Goal: Transaction & Acquisition: Purchase product/service

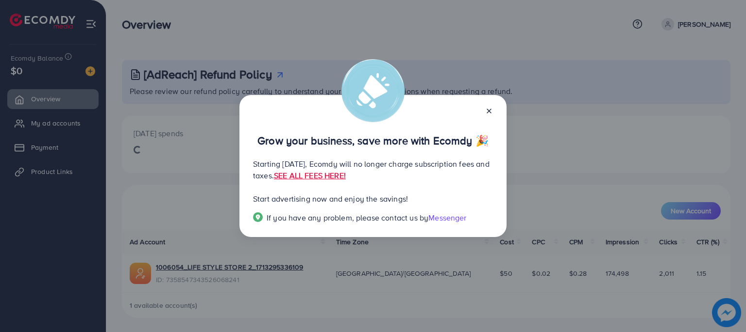
click at [489, 110] on icon at bounding box center [489, 111] width 8 height 8
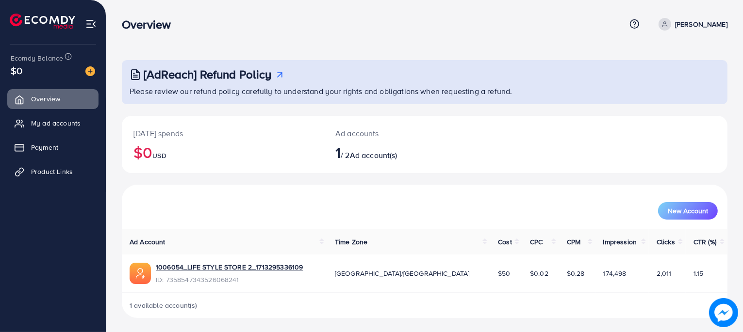
scroll to position [1, 0]
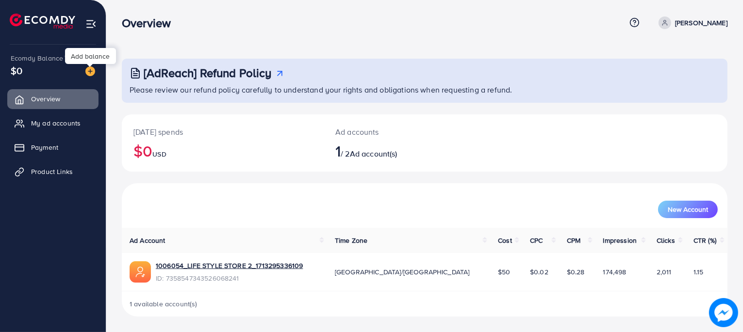
click at [87, 73] on img at bounding box center [90, 71] width 10 height 10
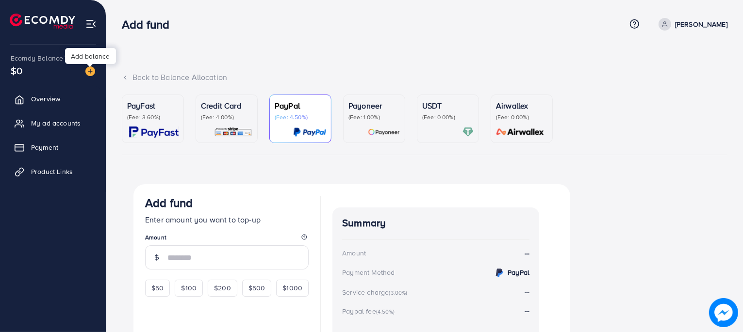
click at [87, 73] on img at bounding box center [90, 71] width 10 height 10
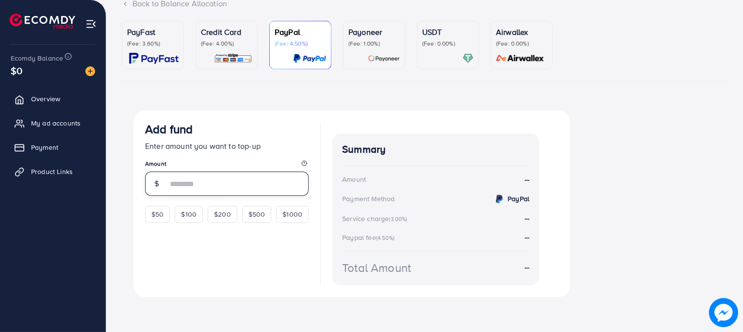
click at [192, 185] on input "number" at bounding box center [237, 184] width 141 height 24
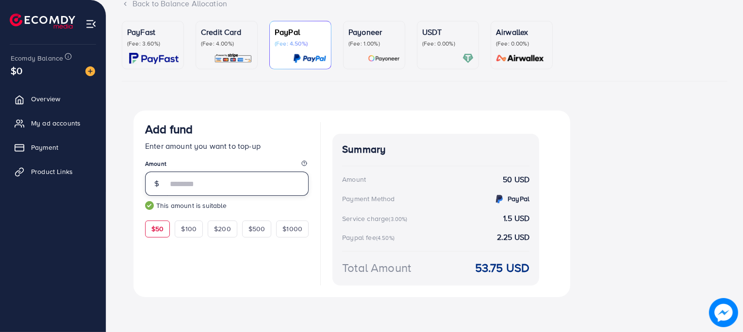
type input "**"
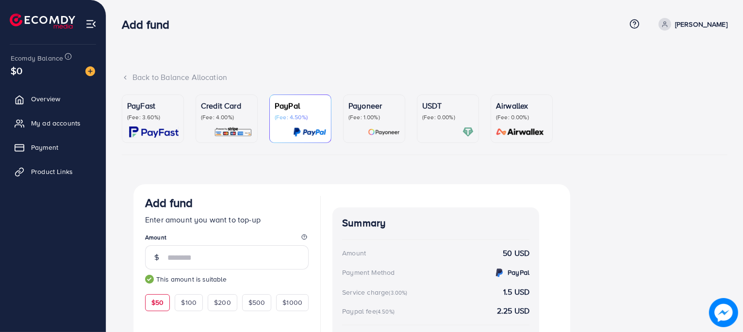
click at [138, 118] on p "(Fee: 3.60%)" at bounding box center [152, 118] width 51 height 8
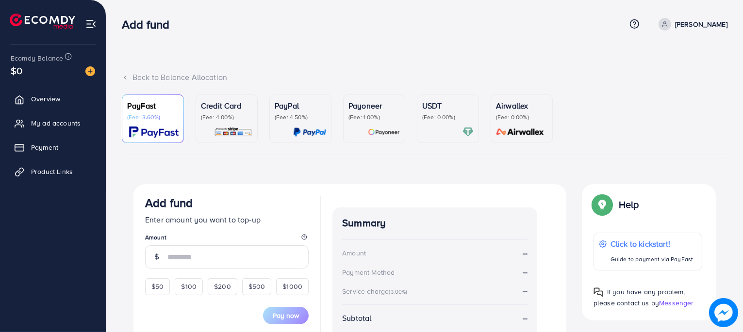
click at [221, 116] on p "(Fee: 4.00%)" at bounding box center [226, 118] width 51 height 8
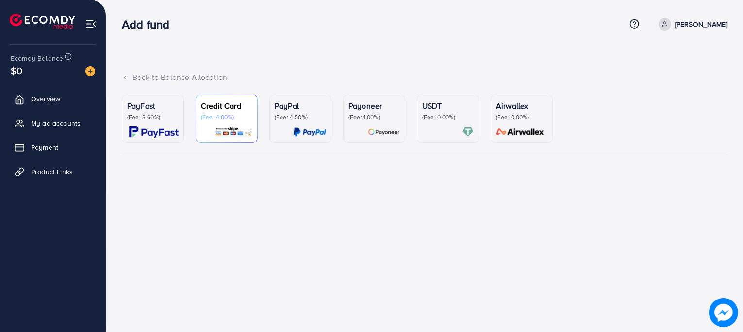
click at [224, 115] on p "(Fee: 4.00%)" at bounding box center [226, 118] width 51 height 8
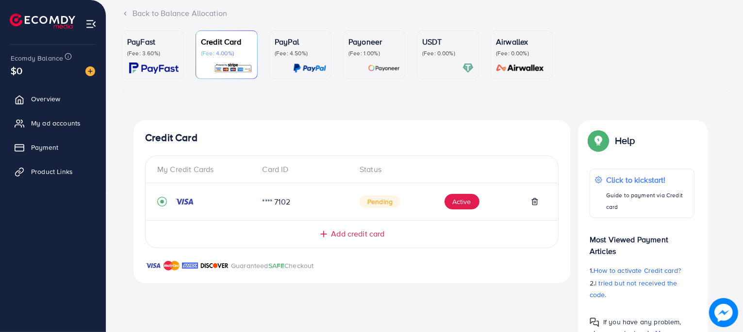
scroll to position [72, 0]
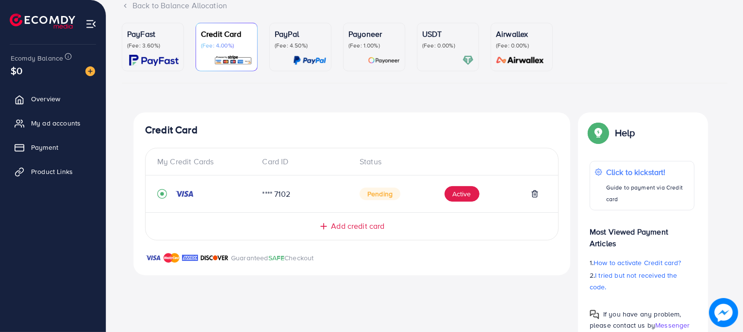
click at [339, 226] on span "Add credit card" at bounding box center [357, 226] width 53 height 11
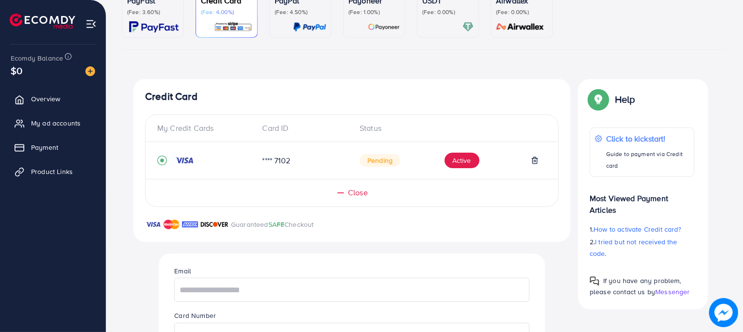
scroll to position [0, 0]
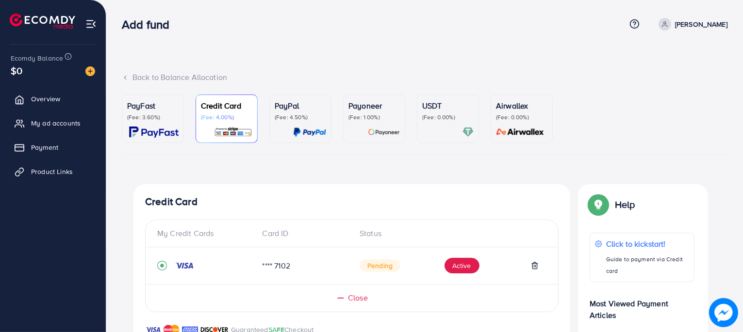
click at [309, 117] on p "(Fee: 4.50%)" at bounding box center [300, 118] width 51 height 8
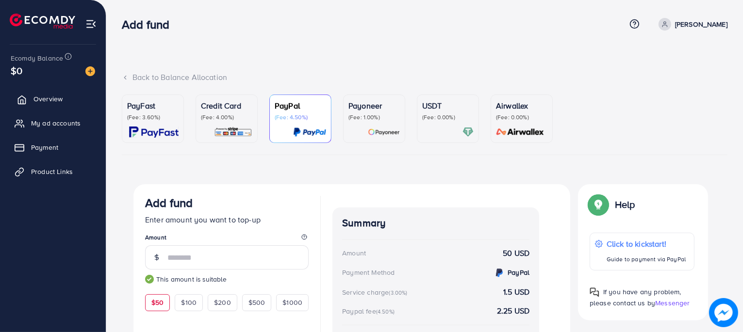
click at [31, 105] on link "Overview" at bounding box center [52, 98] width 91 height 19
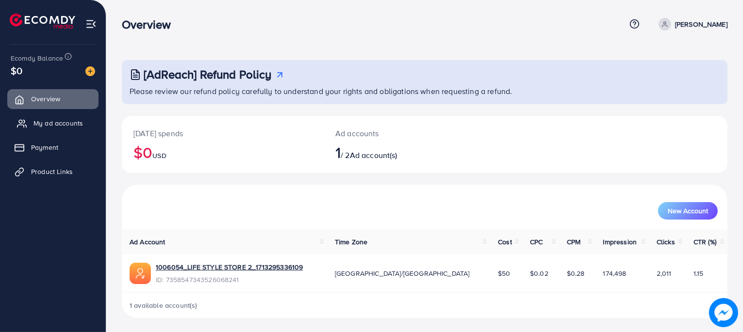
click at [70, 124] on span "My ad accounts" at bounding box center [58, 123] width 50 height 10
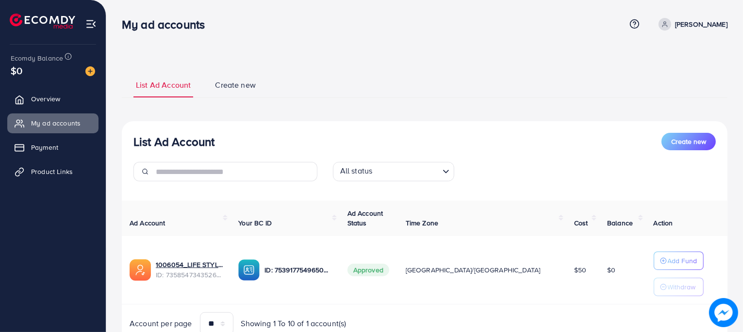
scroll to position [41, 0]
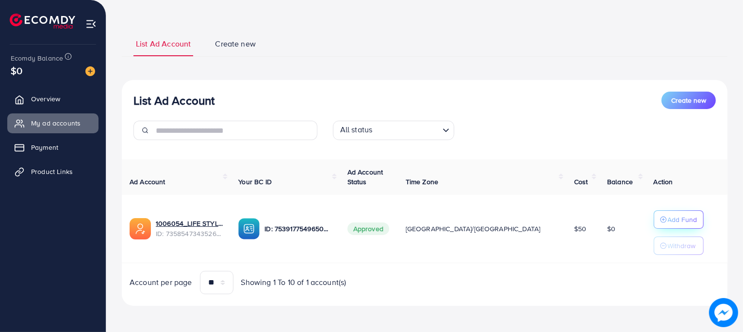
click at [660, 219] on icon "button" at bounding box center [663, 219] width 7 height 7
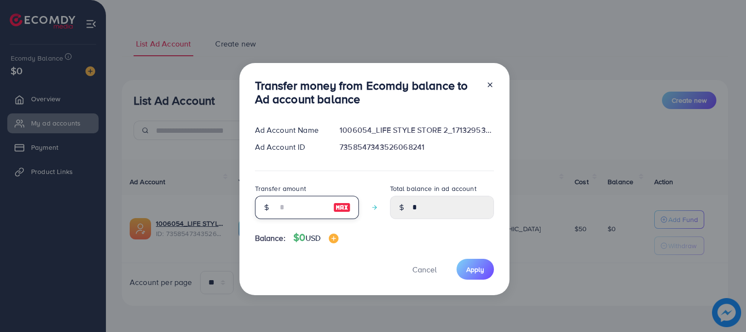
click at [304, 213] on input "number" at bounding box center [301, 207] width 49 height 23
type input "*"
type input "****"
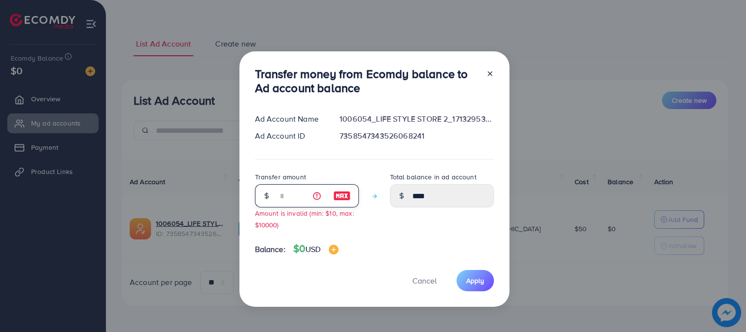
type input "*"
type input "**"
click at [428, 284] on span "Cancel" at bounding box center [424, 281] width 24 height 11
type input "*"
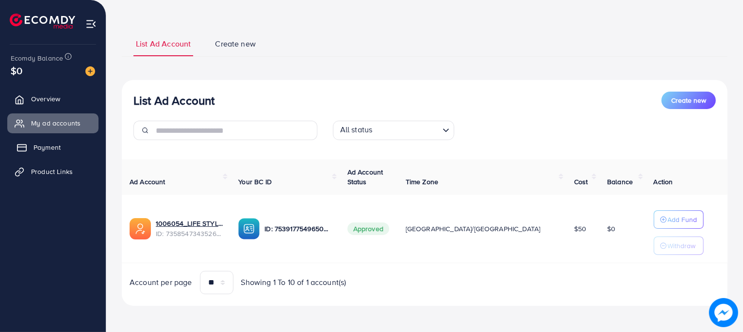
click at [50, 148] on span "Payment" at bounding box center [46, 148] width 27 height 10
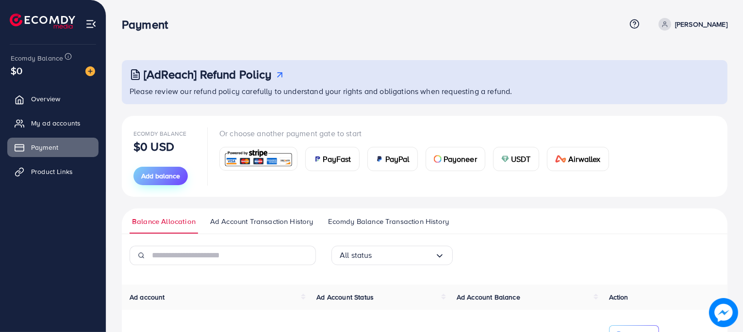
click at [156, 175] on span "Add balance" at bounding box center [160, 176] width 39 height 10
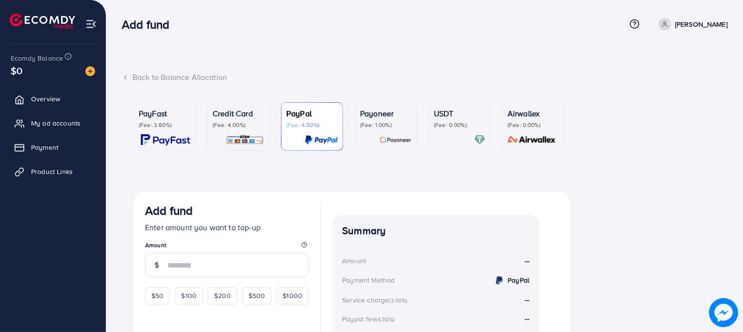
drag, startPoint x: 156, startPoint y: 175, endPoint x: 237, endPoint y: 216, distance: 90.3
click at [237, 216] on div "PayFast (Fee: 3.60%) Credit Card (Fee: 4.00%) PayPal (Fee: 4.50%) Payoneer (Fee…" at bounding box center [425, 247] width 606 height 304
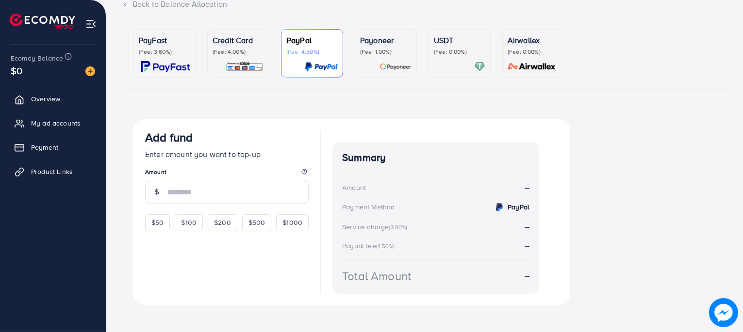
scroll to position [82, 0]
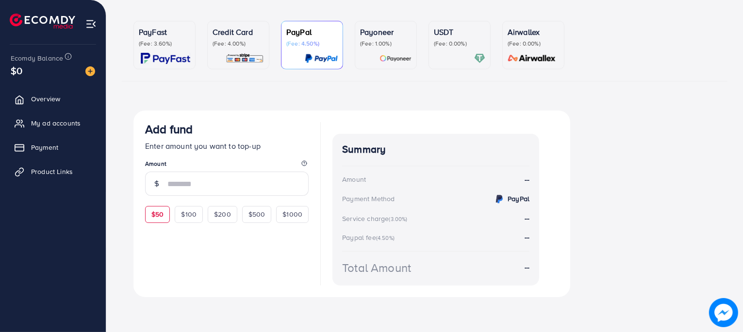
click at [153, 216] on span "$50" at bounding box center [157, 215] width 12 height 10
type input "**"
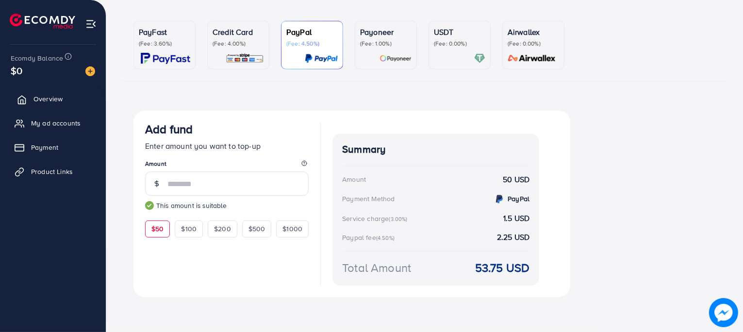
click at [26, 96] on icon at bounding box center [22, 100] width 10 height 10
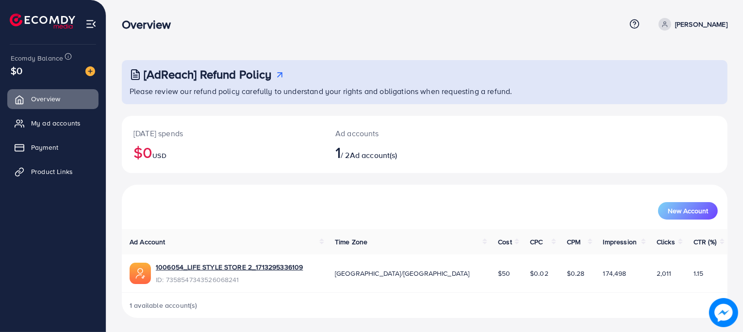
scroll to position [1, 0]
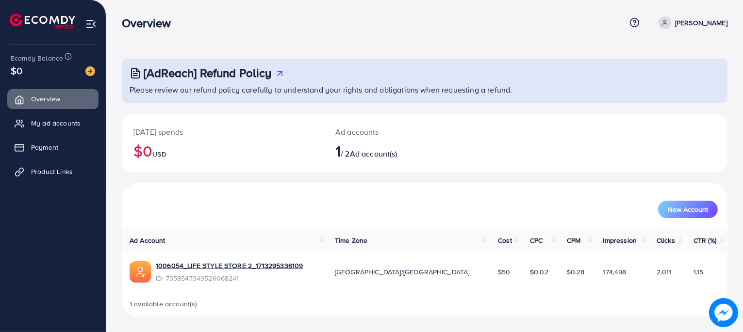
click at [148, 152] on h2 "$0 USD" at bounding box center [222, 151] width 179 height 18
click at [168, 142] on h2 "$0 USD" at bounding box center [222, 151] width 179 height 18
click at [380, 156] on span "Ad account(s)" at bounding box center [374, 154] width 48 height 11
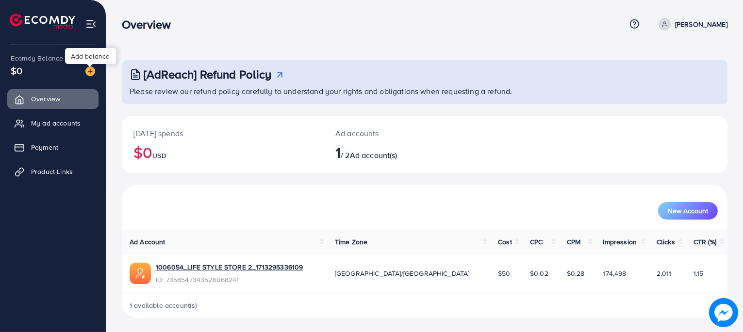
click at [92, 73] on img at bounding box center [90, 71] width 10 height 10
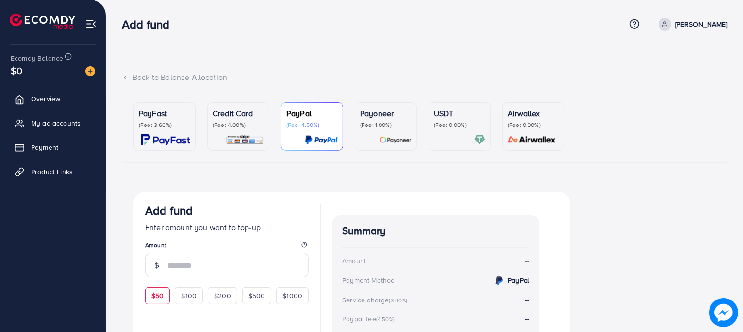
click at [149, 299] on div "$50" at bounding box center [157, 296] width 25 height 17
type input "**"
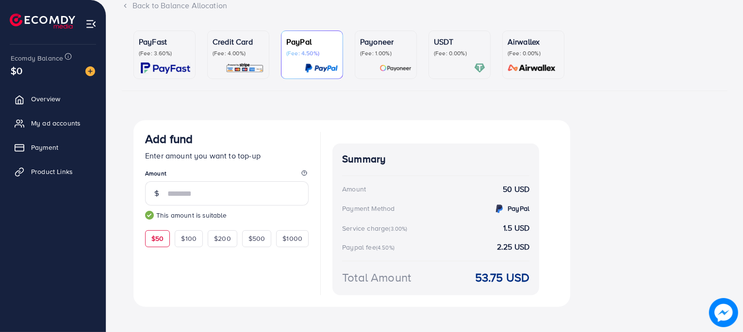
scroll to position [58, 0]
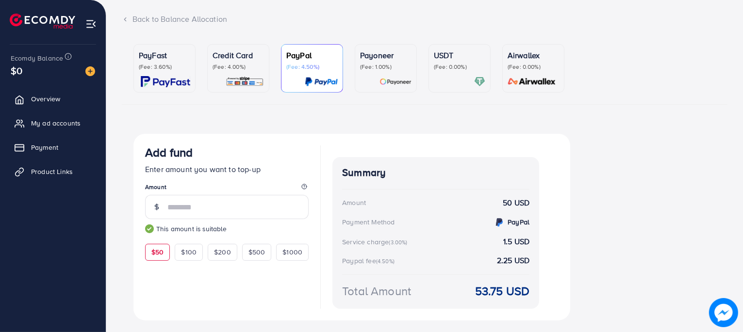
click at [231, 71] on div "Credit Card (Fee: 4.00%)" at bounding box center [238, 69] width 51 height 38
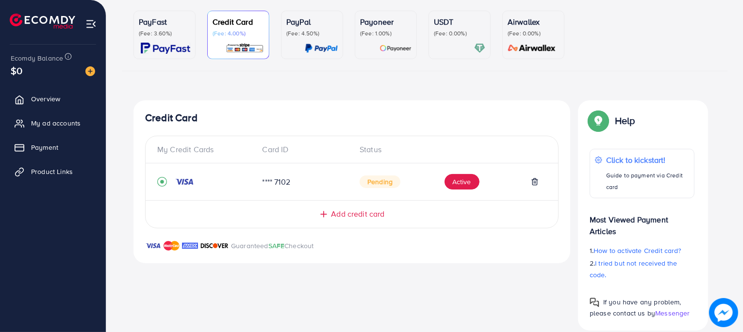
scroll to position [105, 0]
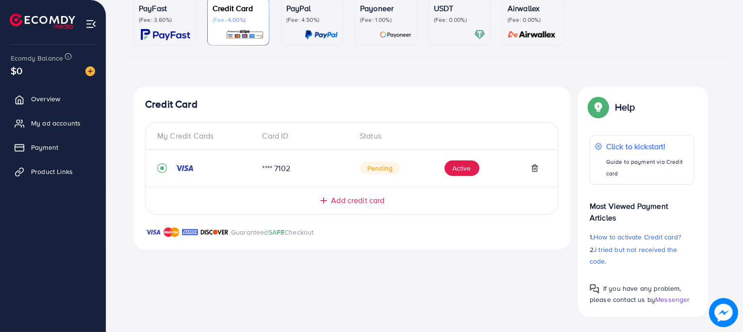
click at [329, 205] on div "Add credit card" at bounding box center [352, 200] width 374 height 11
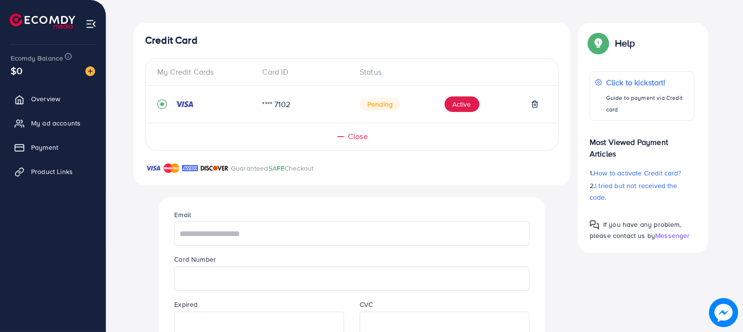
scroll to position [0, 0]
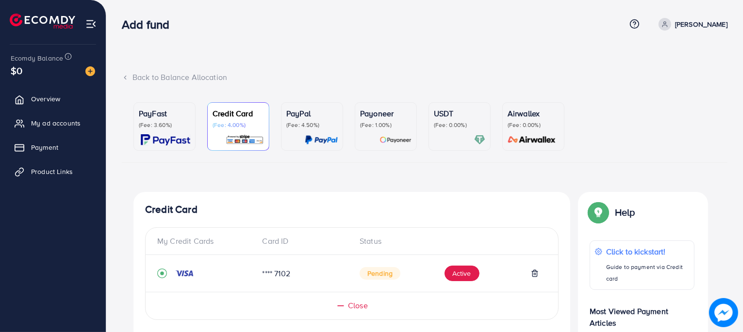
click at [159, 130] on div "PayFast (Fee: 3.60%)" at bounding box center [164, 127] width 51 height 38
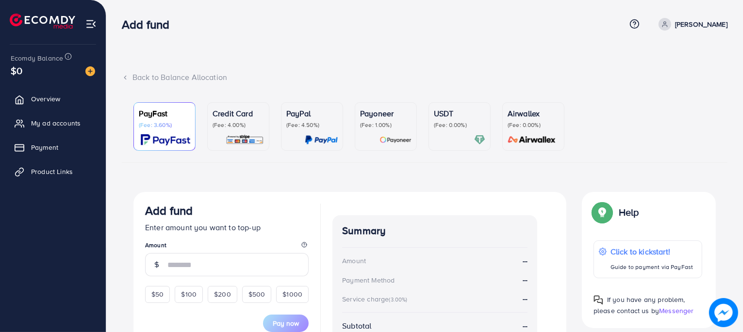
click at [236, 126] on p "(Fee: 4.00%)" at bounding box center [238, 125] width 51 height 8
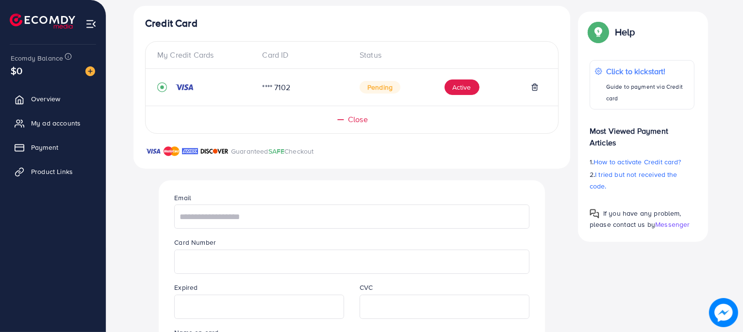
scroll to position [209, 0]
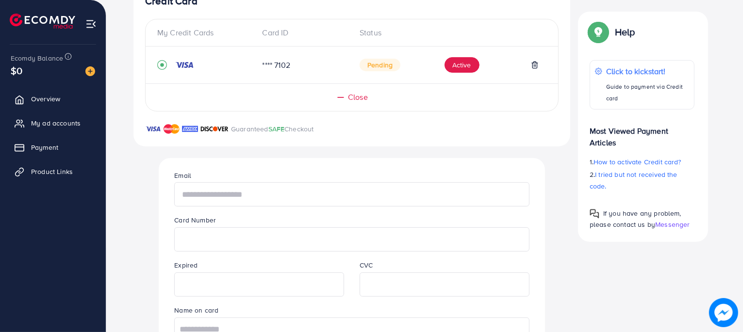
click at [210, 199] on input "text" at bounding box center [351, 195] width 355 height 24
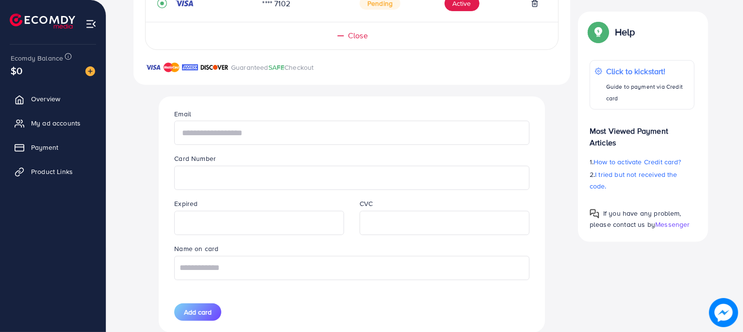
scroll to position [268, 0]
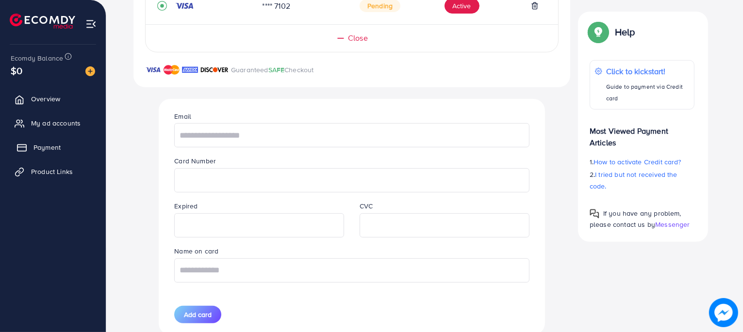
click at [27, 150] on link "Payment" at bounding box center [52, 147] width 91 height 19
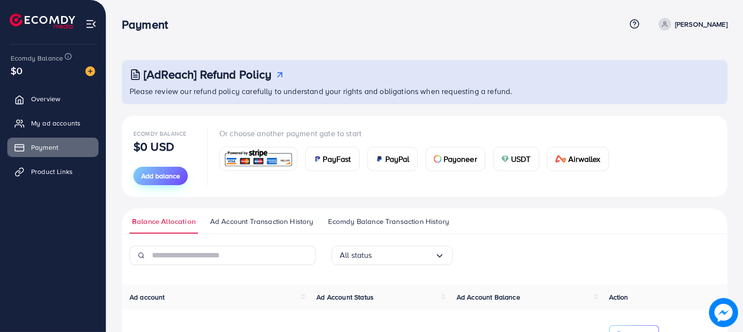
click at [149, 176] on span "Add balance" at bounding box center [160, 176] width 39 height 10
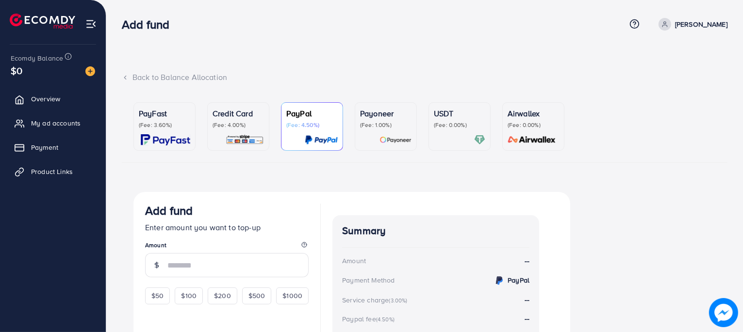
click at [233, 132] on div "Credit Card (Fee: 4.00%)" at bounding box center [238, 127] width 51 height 38
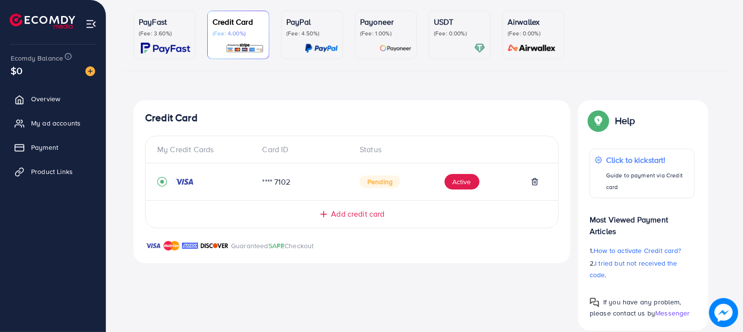
scroll to position [92, 0]
click at [156, 181] on div "**** 7102 Pending Active" at bounding box center [352, 181] width 413 height 21
click at [161, 181] on icon "record circle" at bounding box center [162, 182] width 4 height 4
click at [532, 181] on icon at bounding box center [534, 182] width 4 height 6
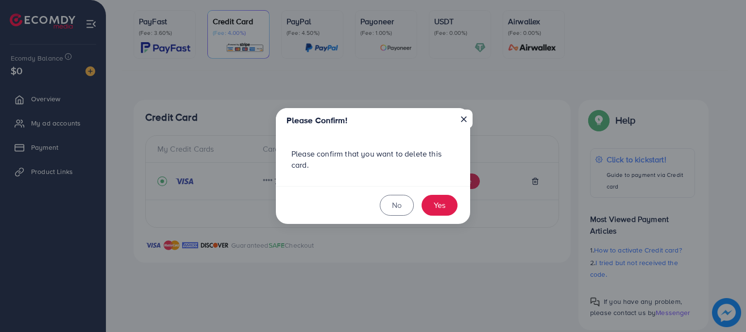
click at [463, 114] on button "×" at bounding box center [463, 119] width 17 height 18
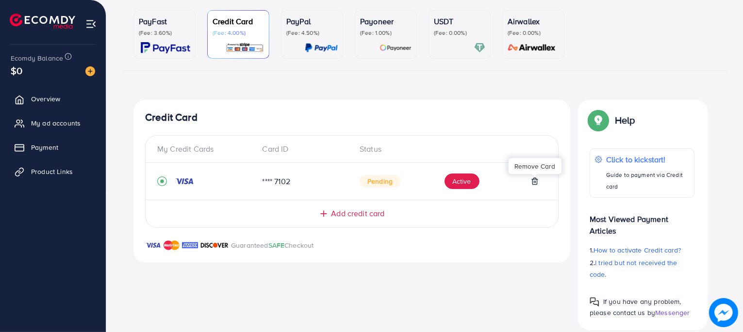
click at [329, 216] on div "Add credit card" at bounding box center [352, 213] width 374 height 11
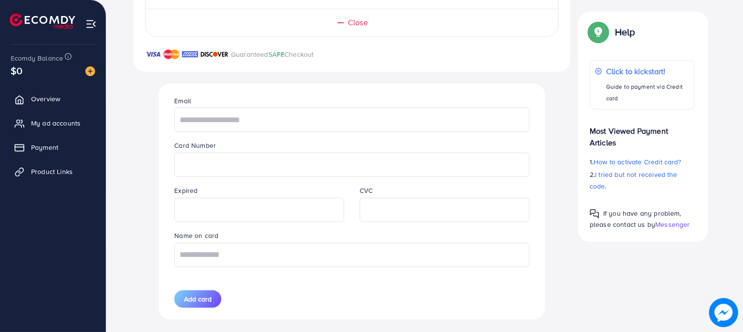
scroll to position [284, 0]
click at [250, 262] on input "text" at bounding box center [351, 254] width 355 height 24
click at [212, 120] on input "text" at bounding box center [351, 119] width 355 height 24
click at [621, 158] on span "How to activate Credit card?" at bounding box center [637, 162] width 87 height 10
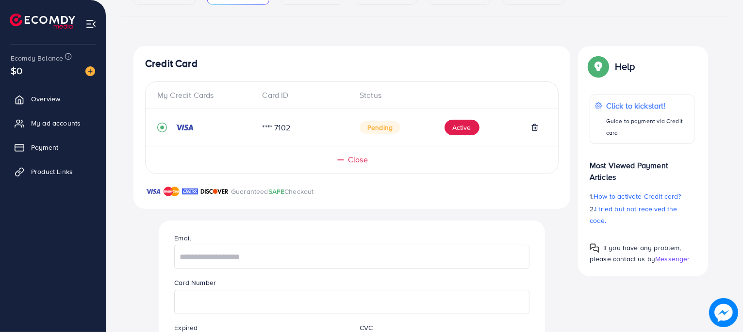
scroll to position [146, 0]
click at [533, 127] on icon at bounding box center [535, 128] width 8 height 8
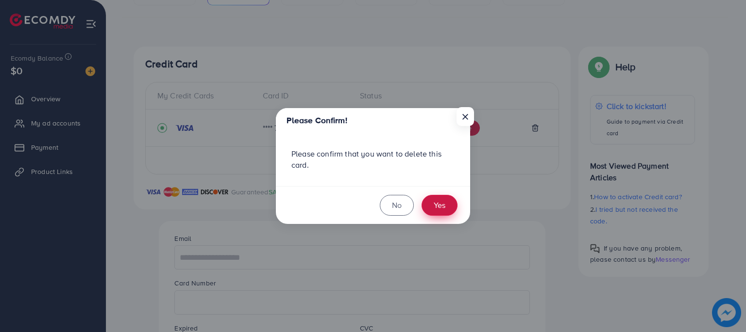
click at [437, 198] on button "Yes" at bounding box center [439, 205] width 36 height 21
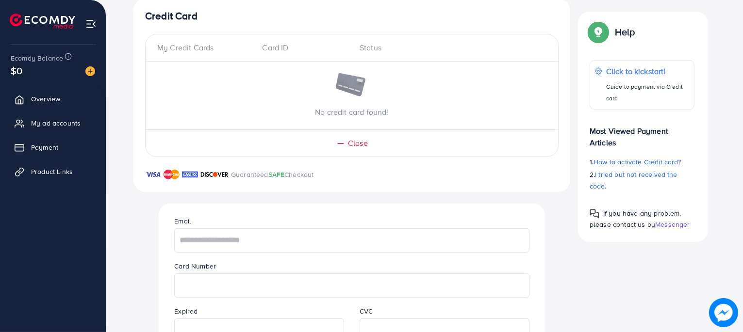
scroll to position [193, 0]
click at [350, 145] on span "Close" at bounding box center [358, 143] width 20 height 11
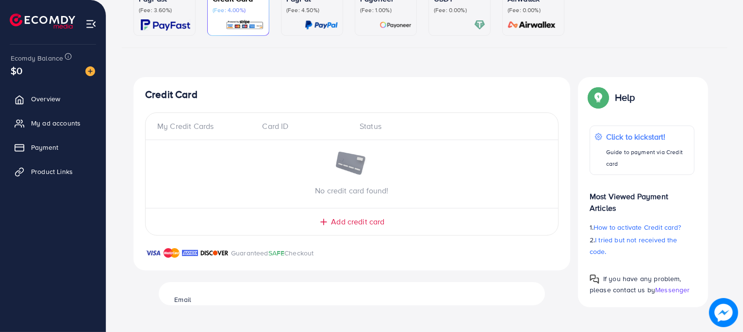
scroll to position [105, 0]
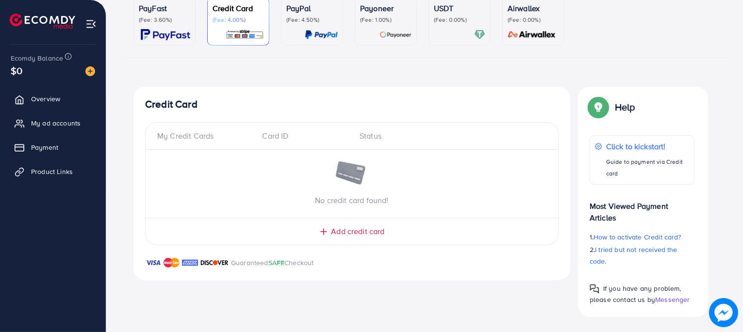
click at [349, 230] on span "Add credit card" at bounding box center [357, 231] width 53 height 11
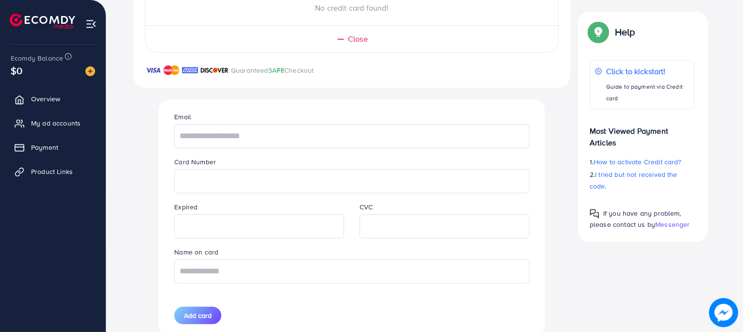
scroll to position [322, 0]
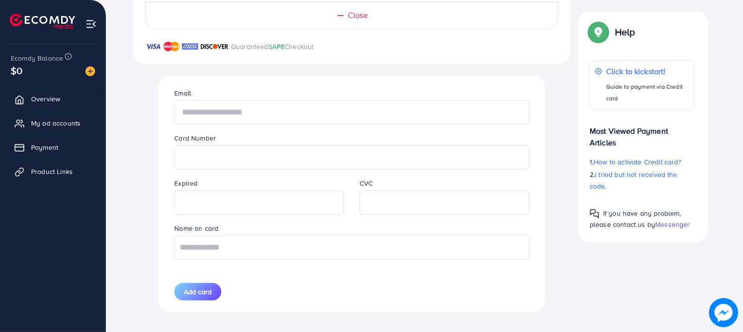
click at [220, 114] on input "text" at bounding box center [351, 112] width 355 height 24
type input "**********"
click at [289, 251] on input "text" at bounding box center [351, 248] width 355 height 24
type input "*"
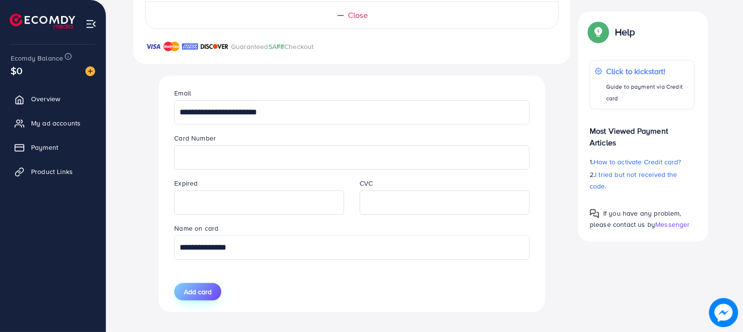
type input "**********"
click at [203, 291] on span "Add card" at bounding box center [198, 292] width 28 height 10
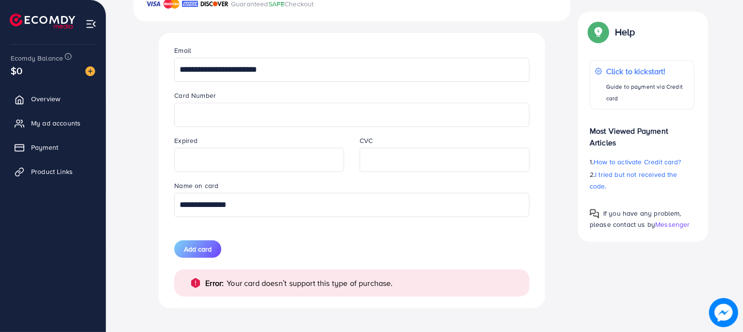
scroll to position [366, 0]
click at [201, 254] on button "Add card" at bounding box center [197, 247] width 47 height 17
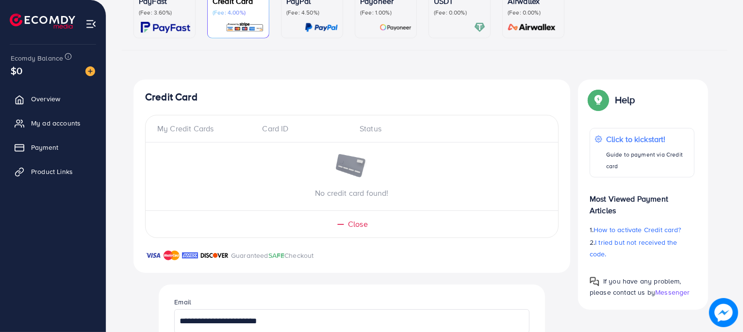
scroll to position [111, 0]
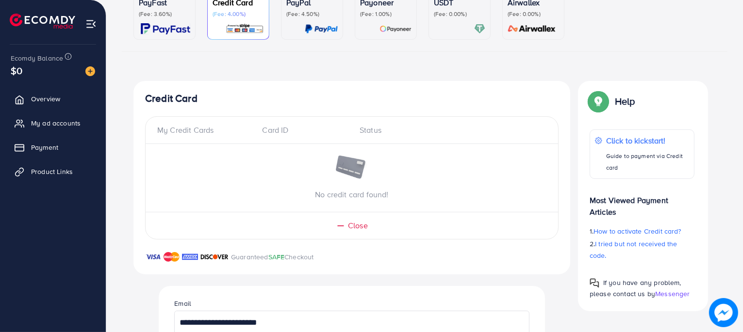
click at [152, 259] on img at bounding box center [153, 257] width 16 height 12
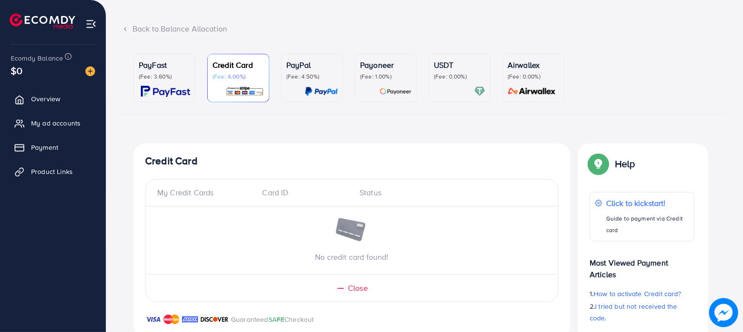
scroll to position [37, 0]
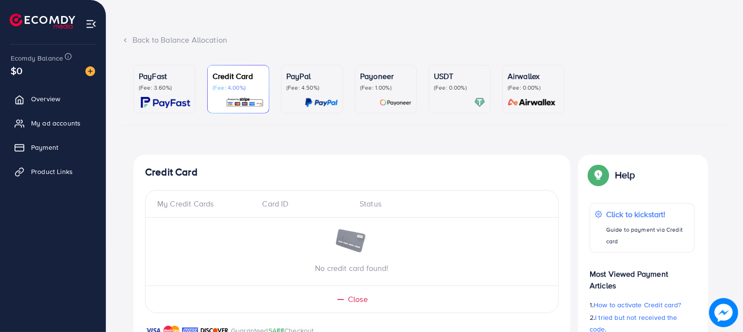
click at [238, 85] on p "(Fee: 4.00%)" at bounding box center [238, 88] width 51 height 8
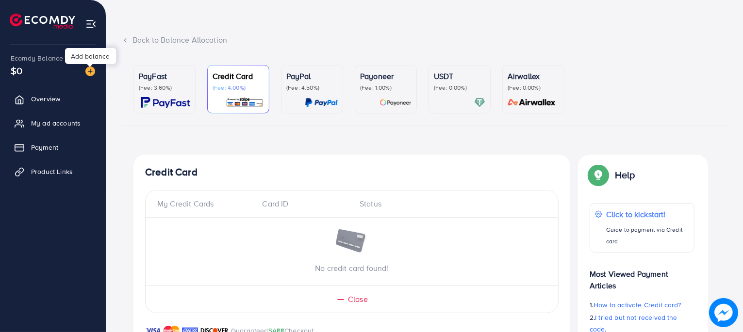
click at [94, 73] on img at bounding box center [90, 71] width 10 height 10
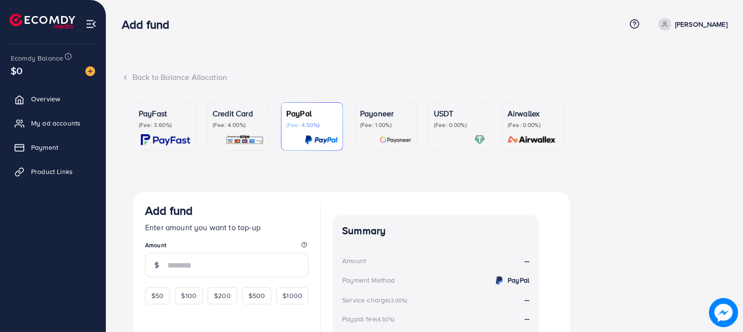
click at [220, 129] on p "(Fee: 4.00%)" at bounding box center [238, 125] width 51 height 8
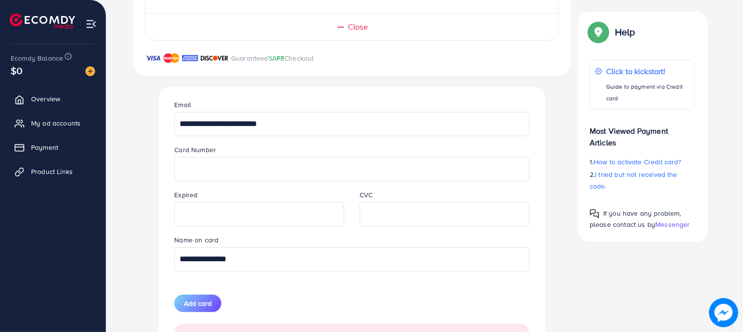
scroll to position [367, 0]
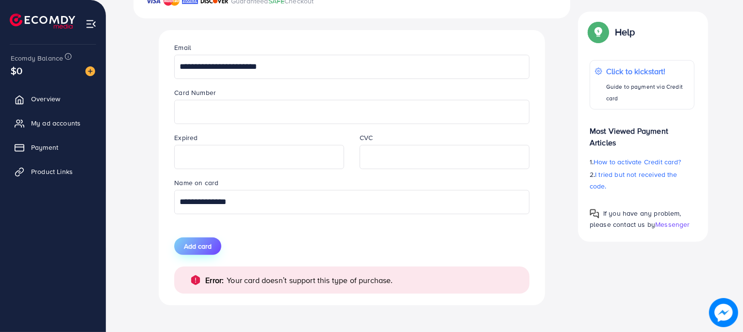
click at [200, 245] on span "Add card" at bounding box center [198, 247] width 28 height 10
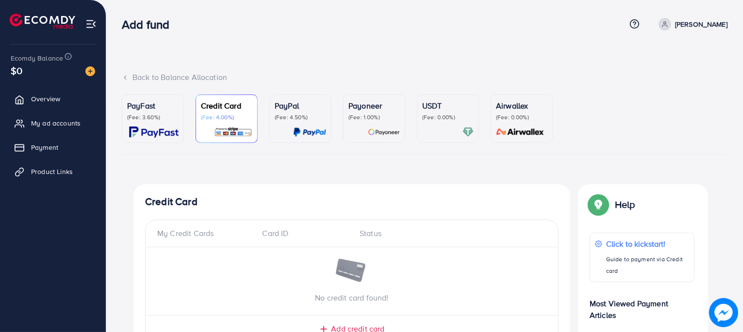
scroll to position [98, 0]
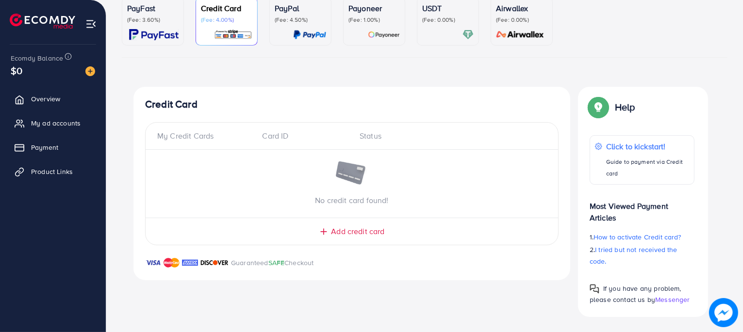
click at [329, 237] on div "Add credit card" at bounding box center [352, 231] width 374 height 11
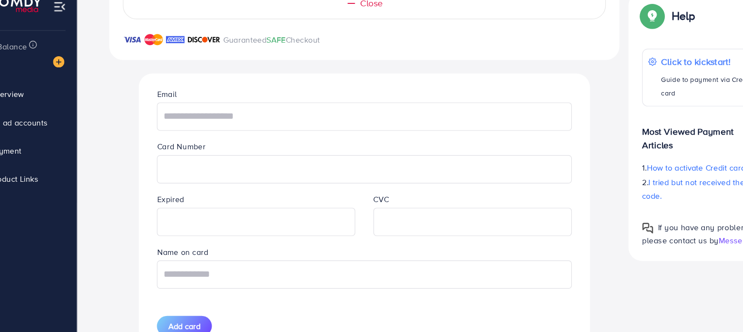
scroll to position [308, 0]
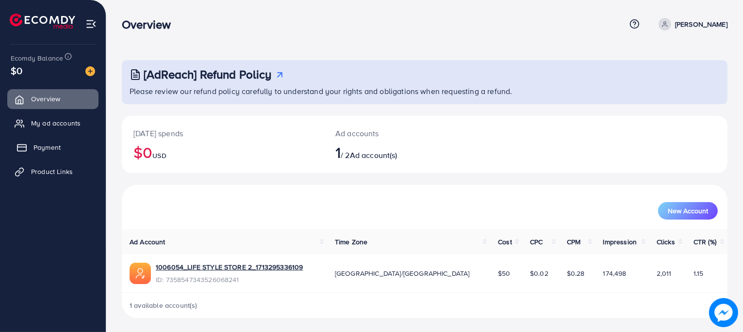
click at [58, 153] on link "Payment" at bounding box center [52, 147] width 91 height 19
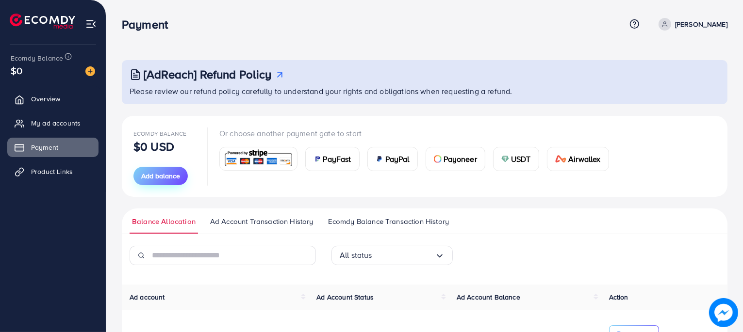
click at [148, 179] on span "Add balance" at bounding box center [160, 176] width 39 height 10
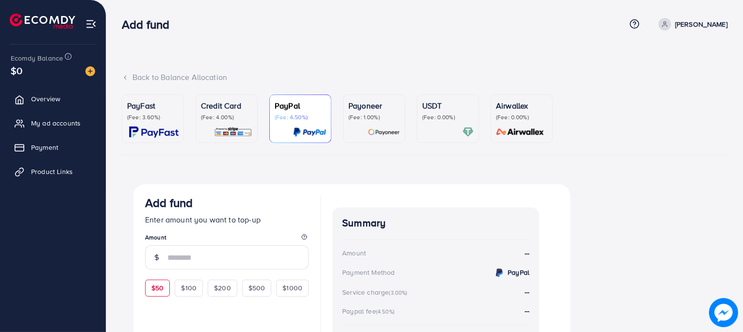
click at [157, 288] on span "$50" at bounding box center [157, 288] width 12 height 10
type input "**"
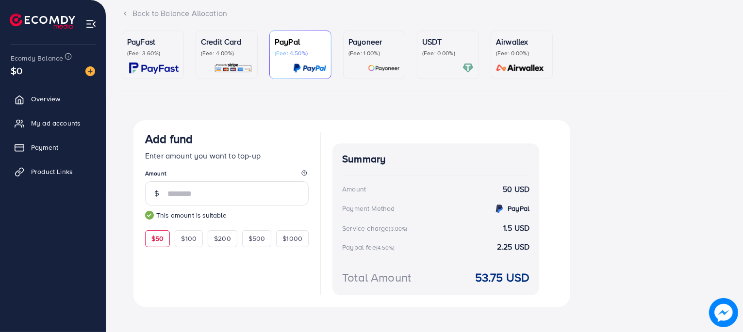
scroll to position [74, 0]
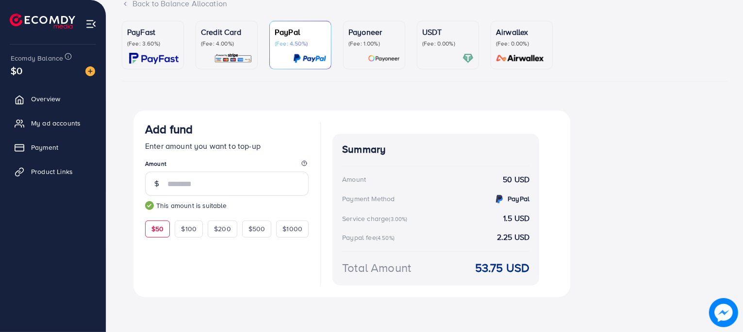
click at [201, 36] on p "Credit Card" at bounding box center [226, 32] width 51 height 12
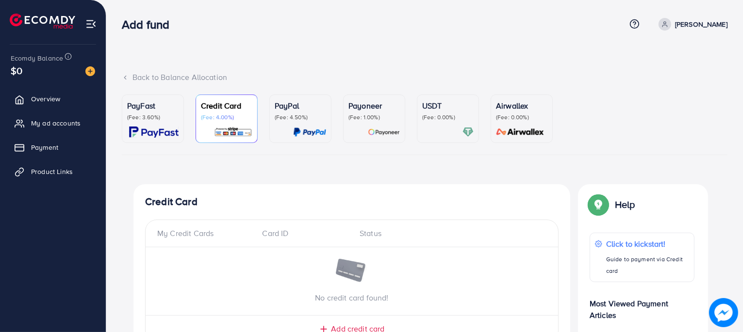
click at [291, 118] on p "(Fee: 4.50%)" at bounding box center [300, 118] width 51 height 8
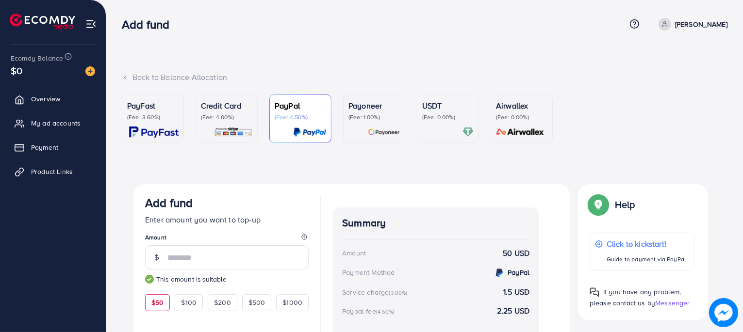
scroll to position [74, 0]
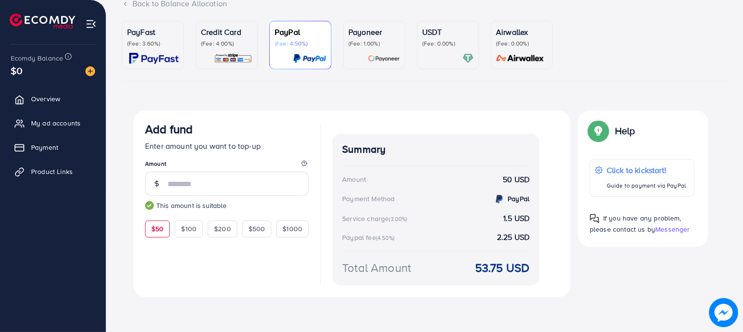
click at [438, 59] on div at bounding box center [447, 58] width 51 height 11
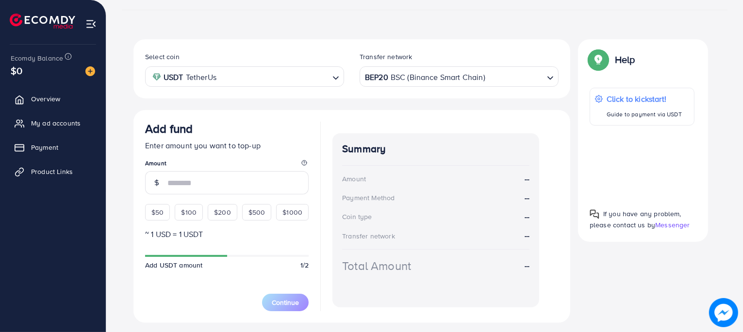
scroll to position [170, 0]
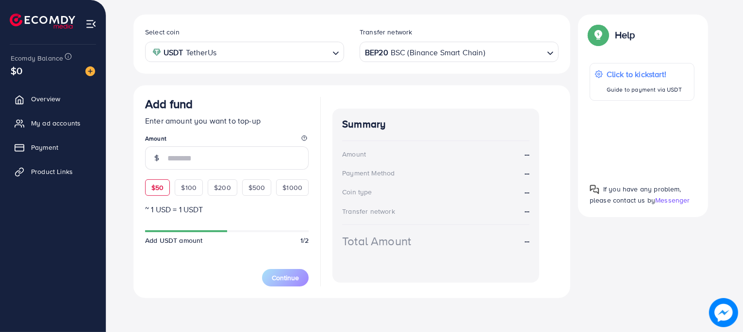
click at [157, 185] on span "$50" at bounding box center [157, 188] width 12 height 10
type input "**"
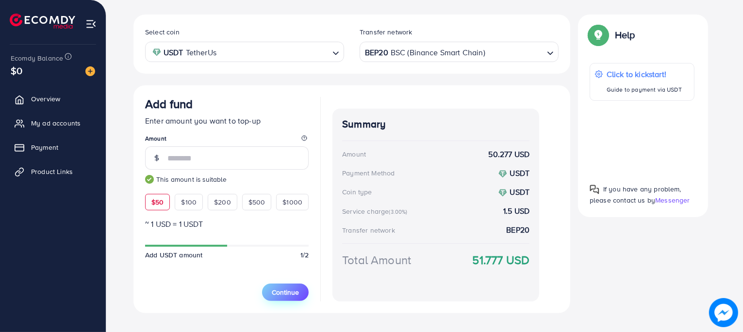
click at [278, 291] on span "Continue" at bounding box center [285, 293] width 27 height 10
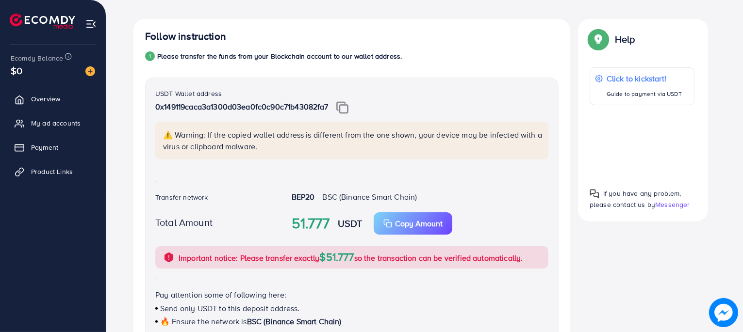
scroll to position [153, 0]
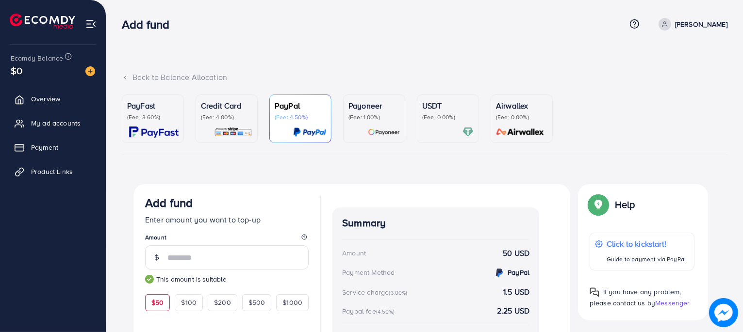
scroll to position [74, 0]
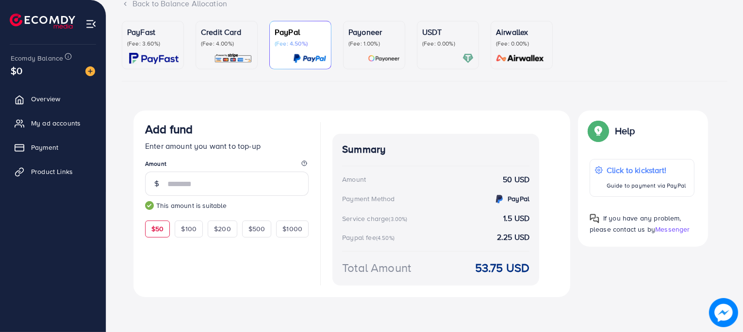
click at [209, 40] on p "(Fee: 4.00%)" at bounding box center [226, 44] width 51 height 8
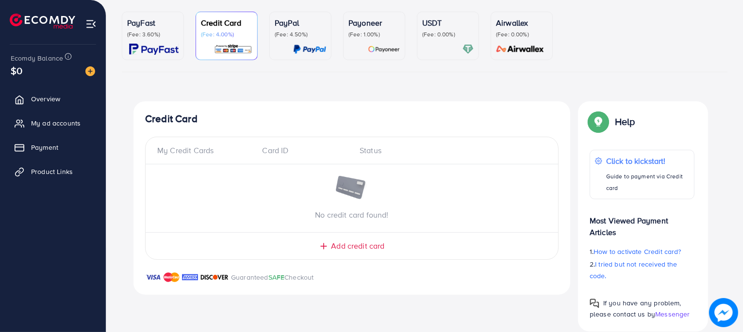
scroll to position [85, 0]
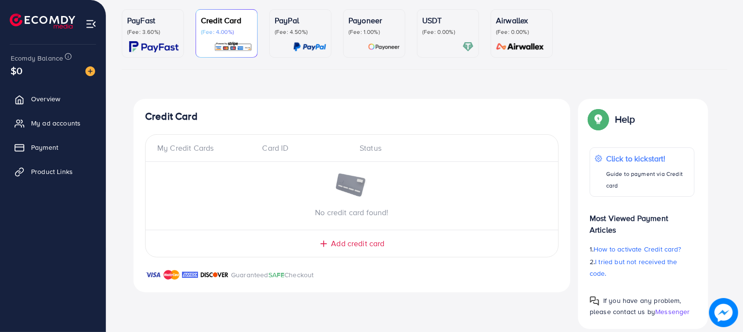
click at [290, 34] on p "(Fee: 4.50%)" at bounding box center [300, 32] width 51 height 8
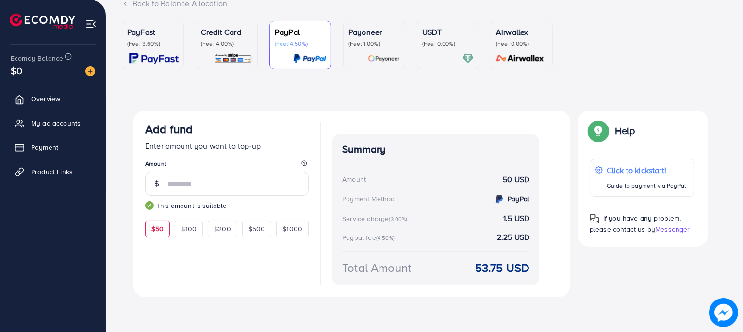
scroll to position [74, 0]
click at [226, 43] on p "(Fee: 4.00%)" at bounding box center [226, 44] width 51 height 8
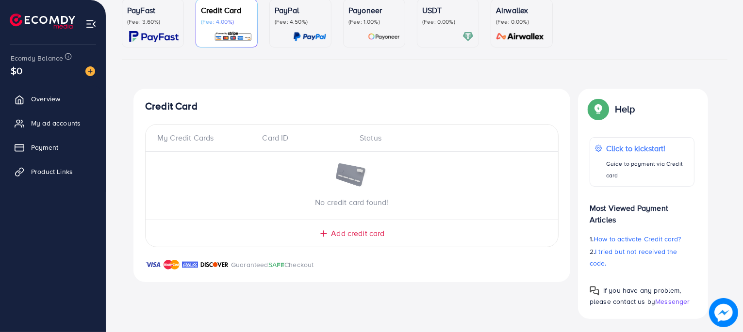
scroll to position [96, 0]
click at [362, 233] on span "Add credit card" at bounding box center [357, 233] width 53 height 11
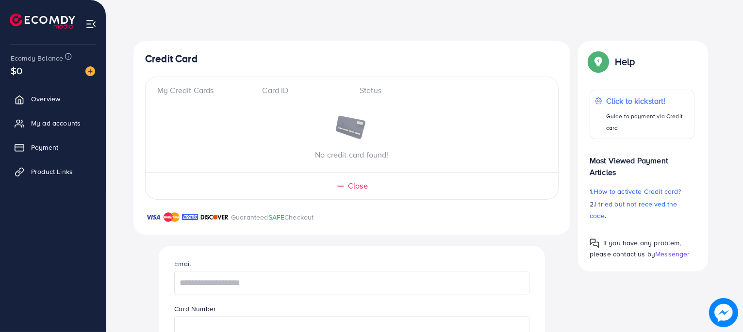
scroll to position [158, 0]
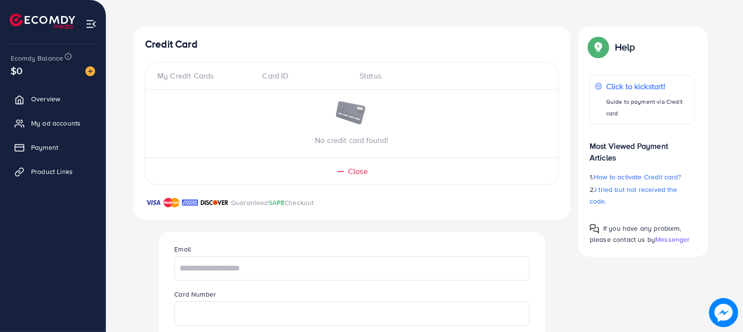
drag, startPoint x: 281, startPoint y: 204, endPoint x: 233, endPoint y: 271, distance: 82.2
click at [233, 271] on div "Credit Card My Credit Cards Card ID Status No credit card found! Close Guarante…" at bounding box center [351, 248] width 437 height 442
click at [154, 204] on img at bounding box center [153, 203] width 16 height 12
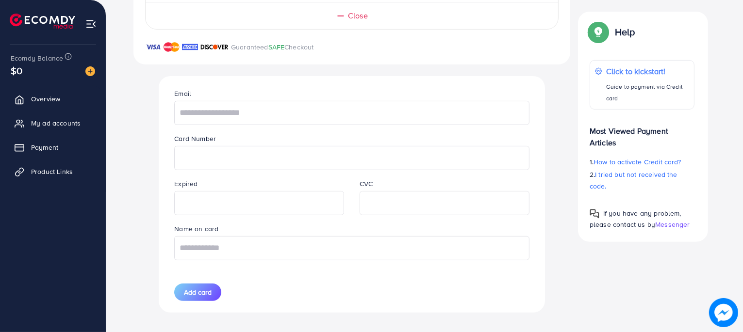
scroll to position [321, 0]
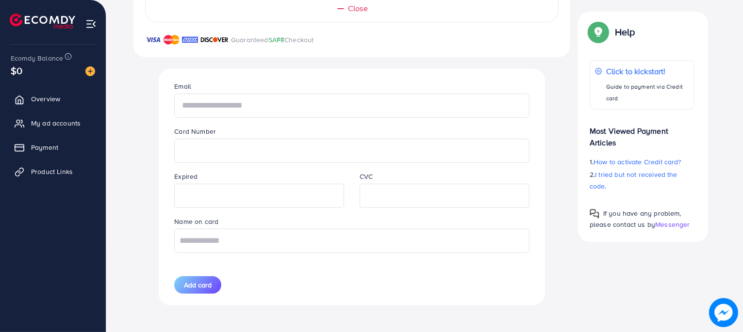
click at [192, 105] on input "text" at bounding box center [351, 106] width 355 height 24
type input "**********"
click at [280, 244] on input "text" at bounding box center [351, 241] width 355 height 24
type input "**********"
click at [203, 281] on span "Add card" at bounding box center [198, 286] width 28 height 10
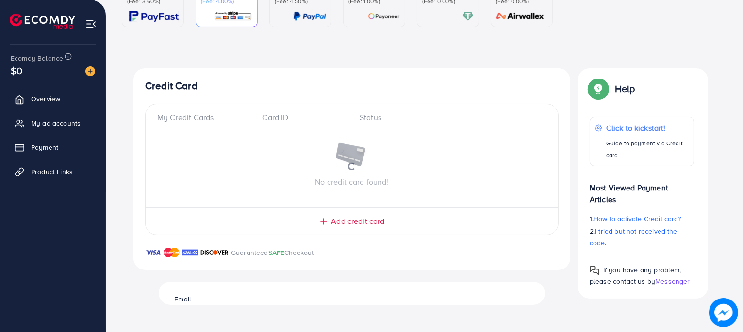
scroll to position [98, 0]
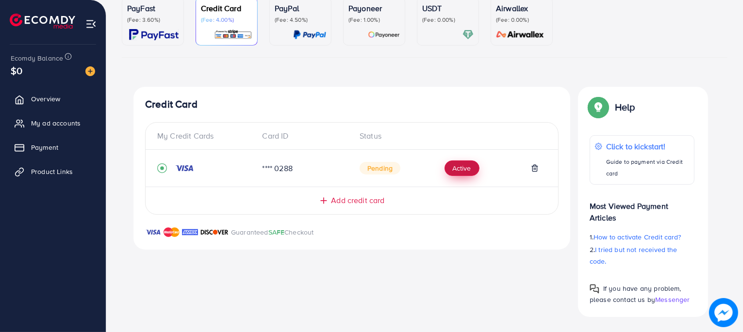
click at [461, 175] on button "Active" at bounding box center [462, 169] width 35 height 16
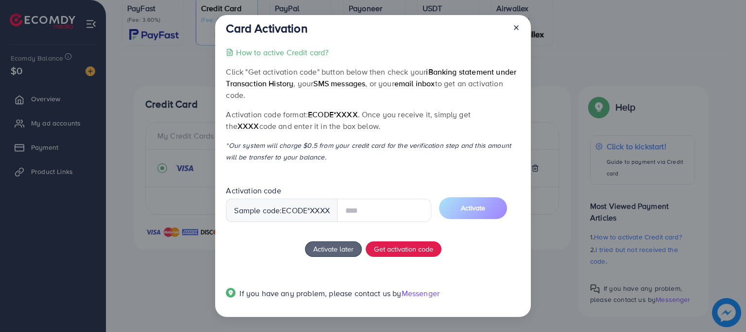
click at [517, 27] on icon at bounding box center [516, 28] width 8 height 8
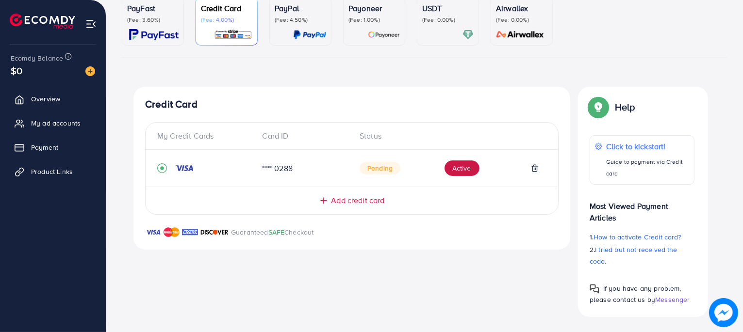
scroll to position [78, 0]
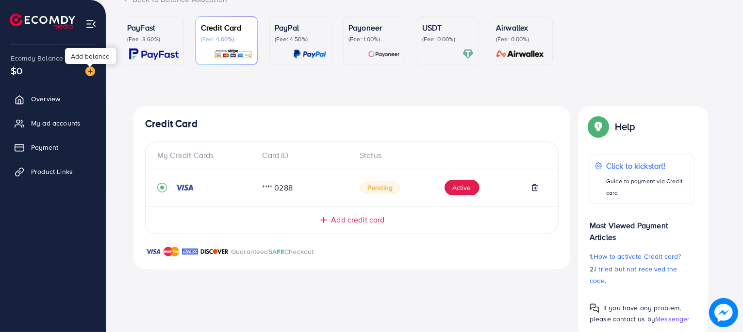
click at [93, 67] on img at bounding box center [90, 71] width 10 height 10
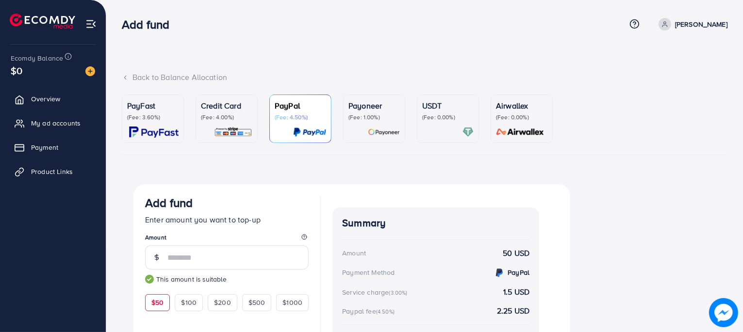
click at [214, 124] on div "Credit Card (Fee: 4.00%)" at bounding box center [226, 119] width 51 height 38
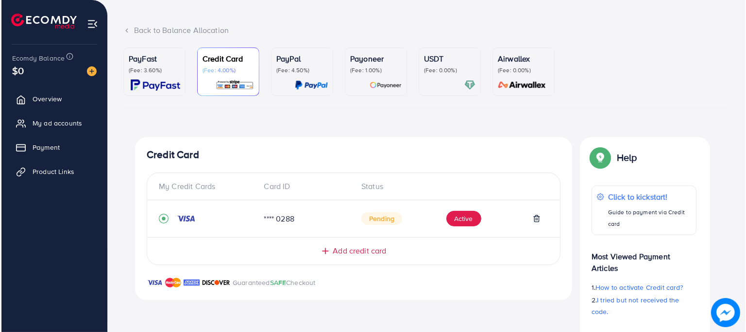
scroll to position [98, 0]
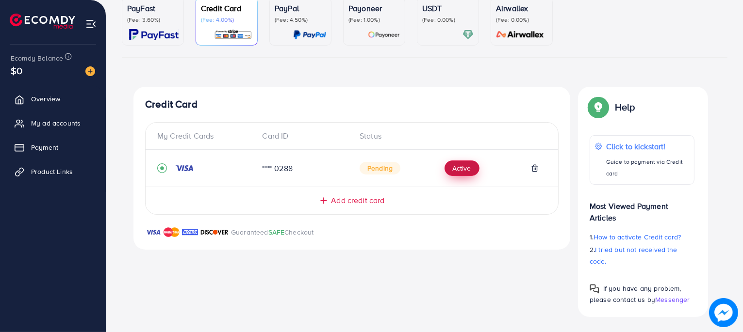
click at [451, 170] on button "Active" at bounding box center [462, 169] width 35 height 16
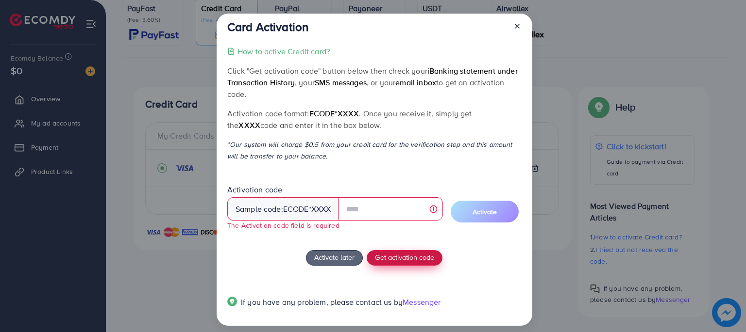
click at [413, 249] on div "How to active Credit card? Click "Get activation code" button below then check …" at bounding box center [374, 183] width 294 height 274
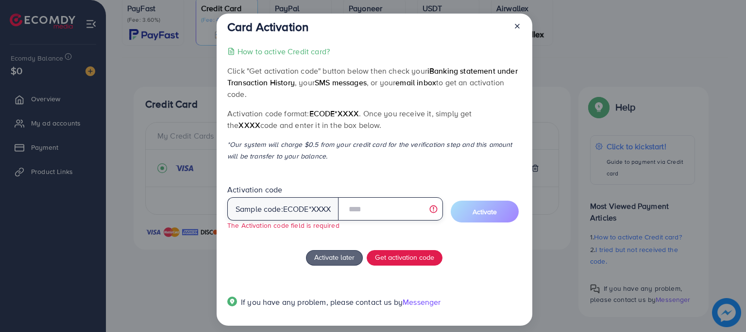
click at [367, 213] on input "text" at bounding box center [390, 209] width 104 height 23
click at [371, 214] on input "*****" at bounding box center [390, 209] width 104 height 23
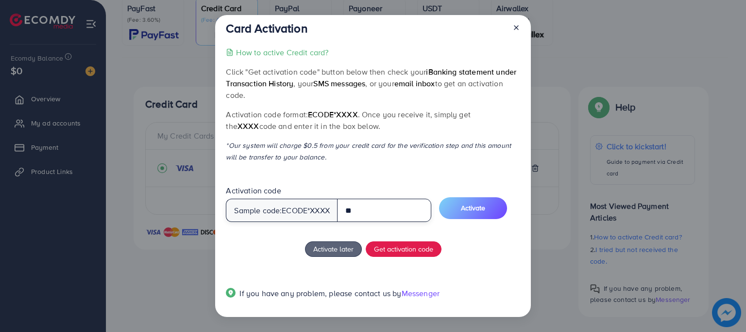
type input "*"
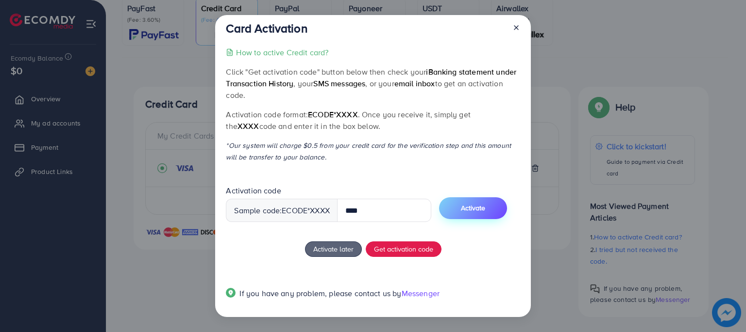
click at [462, 213] on button "Activate" at bounding box center [473, 209] width 68 height 22
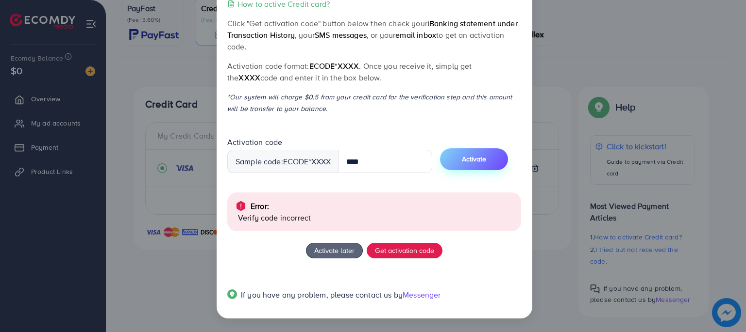
scroll to position [48, 0]
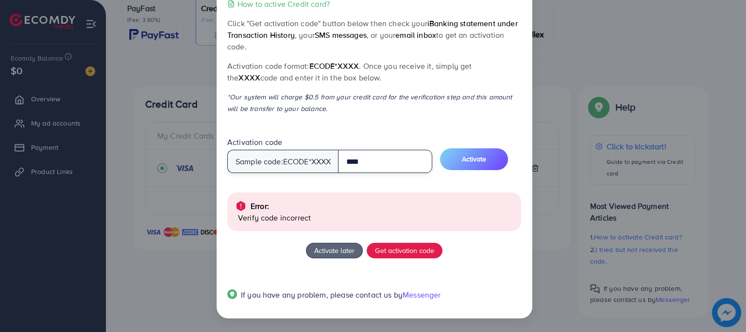
click at [384, 164] on input "****" at bounding box center [385, 161] width 94 height 23
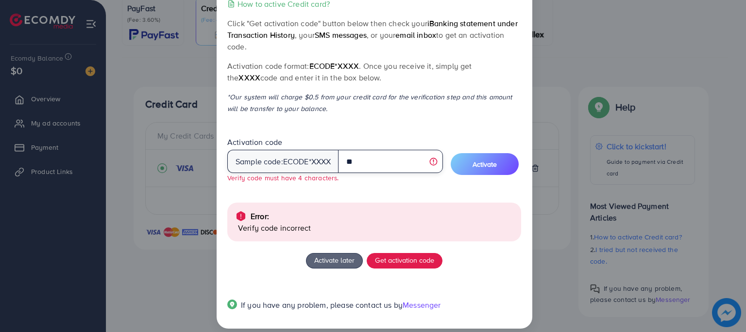
type input "*"
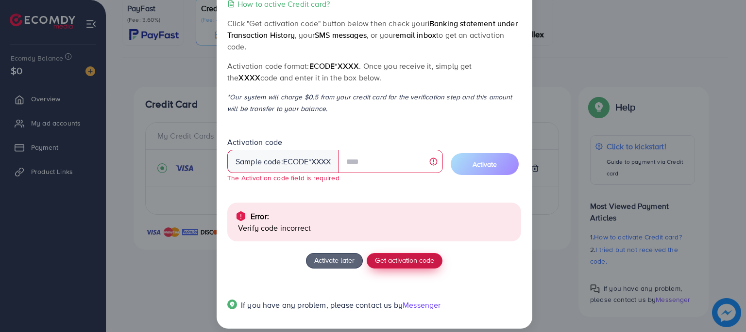
click at [396, 268] on button "Get activation code" at bounding box center [404, 261] width 76 height 16
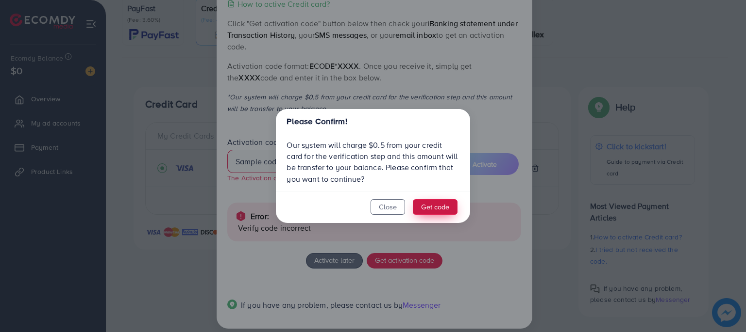
click at [443, 207] on button "Get code" at bounding box center [435, 207] width 45 height 16
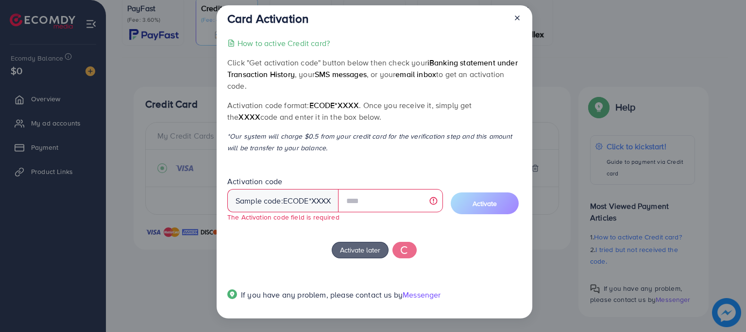
scroll to position [7, 0]
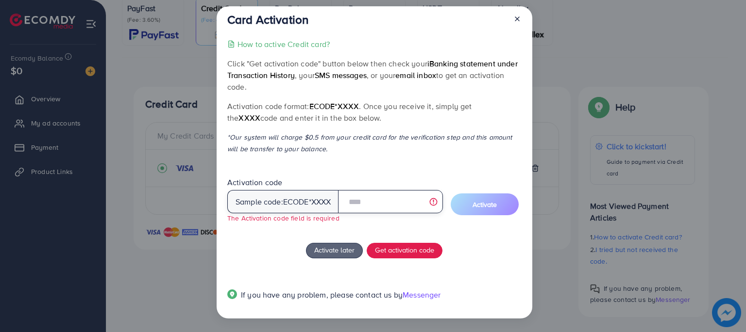
click at [387, 212] on input "text" at bounding box center [390, 201] width 104 height 23
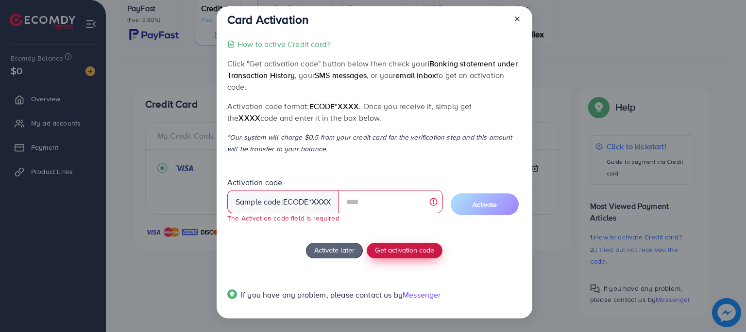
click at [392, 250] on span "Get activation code" at bounding box center [404, 250] width 59 height 10
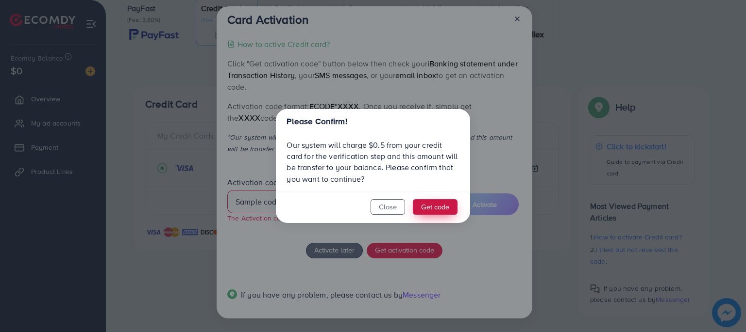
click at [434, 208] on button "Get code" at bounding box center [435, 207] width 45 height 16
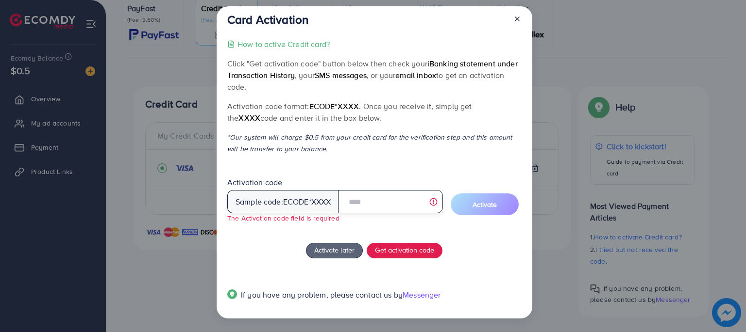
click at [366, 204] on input "text" at bounding box center [390, 201] width 104 height 23
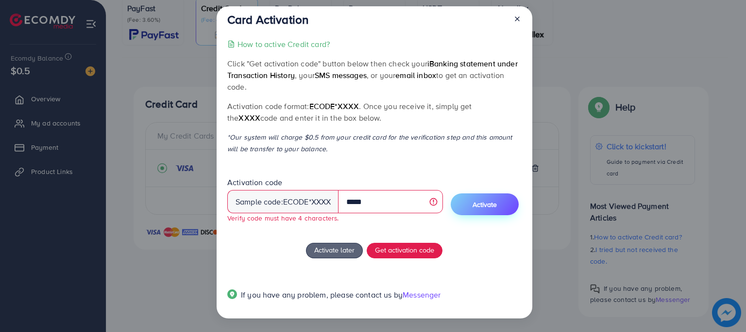
click at [470, 202] on button "Activate" at bounding box center [484, 205] width 68 height 22
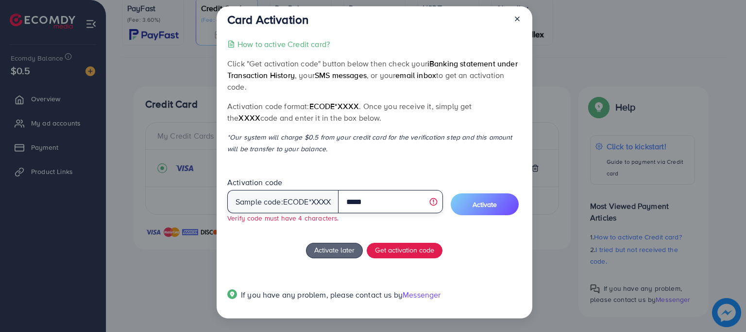
click at [392, 200] on input "*****" at bounding box center [390, 201] width 104 height 23
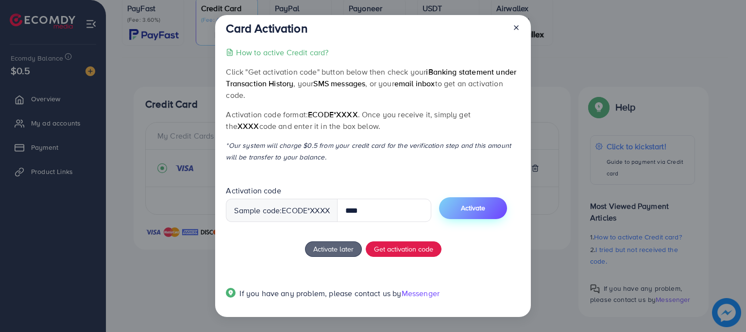
click at [454, 208] on button "Activate" at bounding box center [473, 209] width 68 height 22
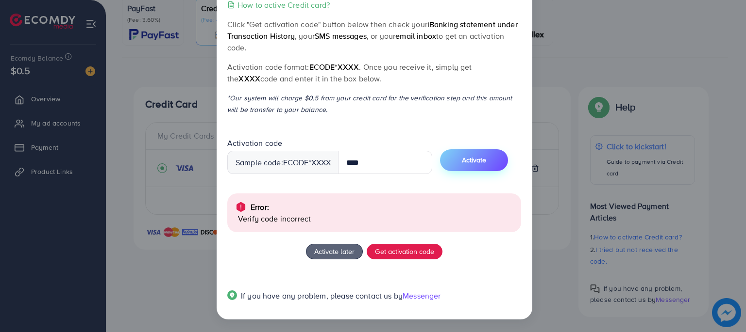
scroll to position [48, 0]
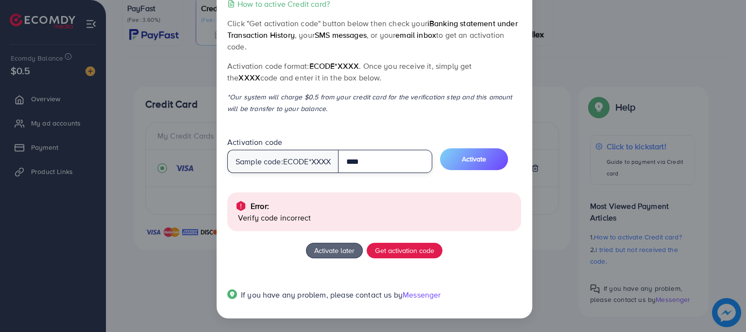
click at [375, 161] on input "****" at bounding box center [385, 161] width 94 height 23
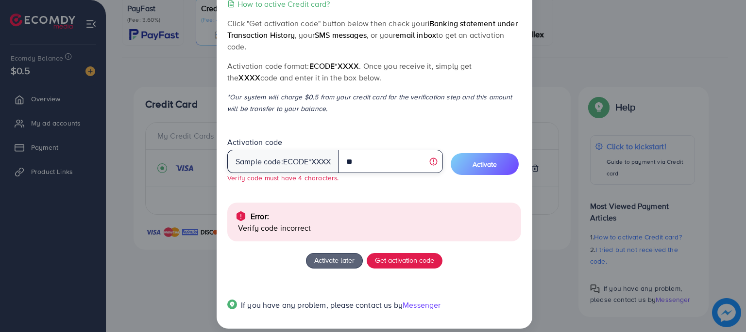
type input "*"
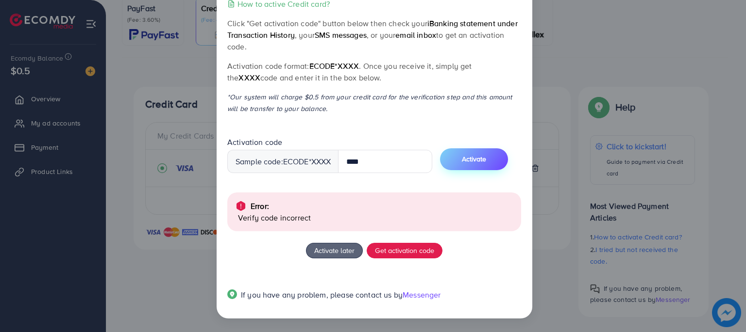
click at [462, 162] on button "Activate" at bounding box center [474, 160] width 68 height 22
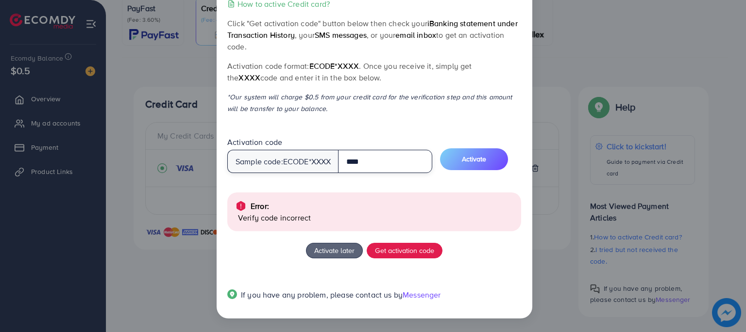
click at [379, 165] on input "****" at bounding box center [385, 161] width 94 height 23
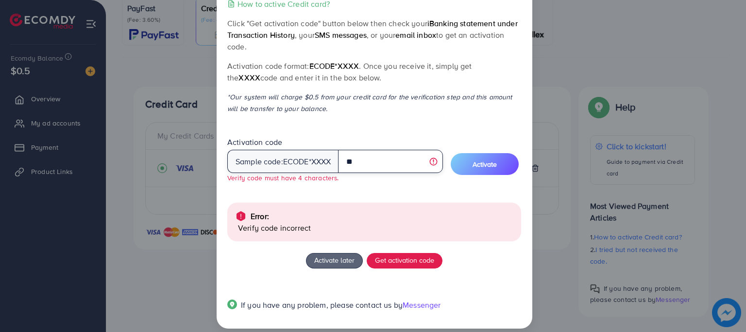
type input "*"
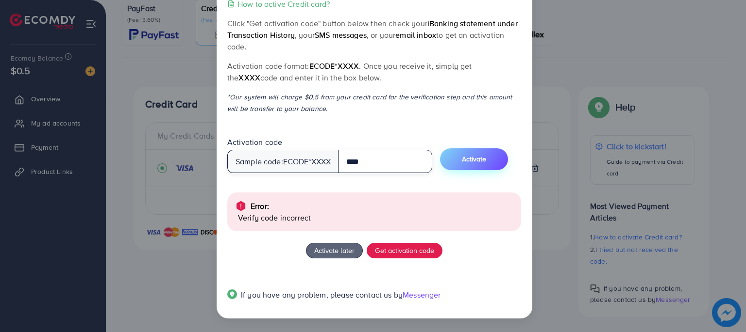
type input "****"
click at [477, 165] on button "Activate" at bounding box center [474, 160] width 68 height 22
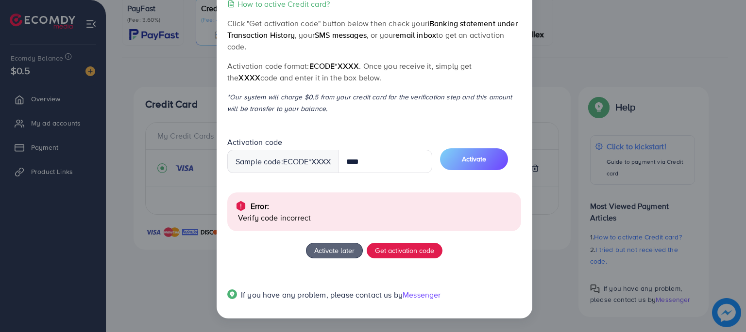
scroll to position [0, 0]
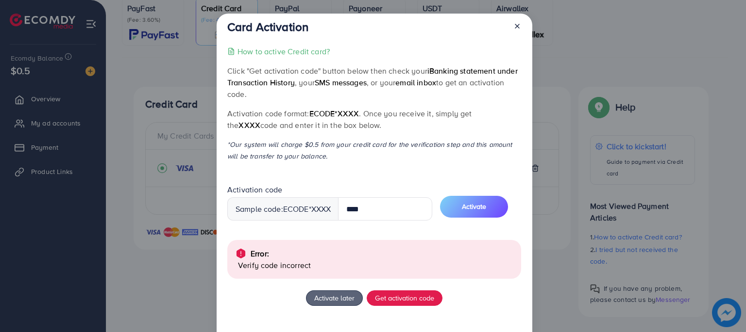
click at [516, 26] on line at bounding box center [517, 26] width 4 height 4
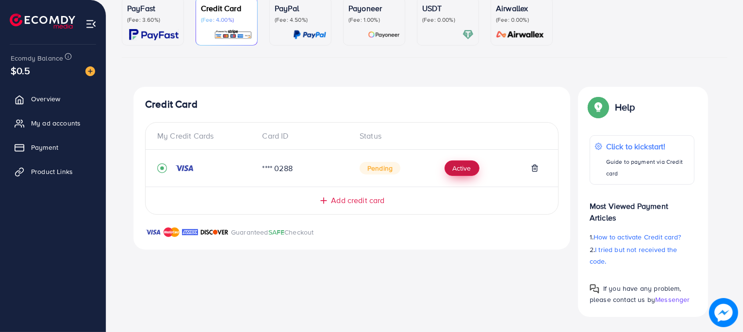
click at [457, 174] on button "Active" at bounding box center [462, 169] width 35 height 16
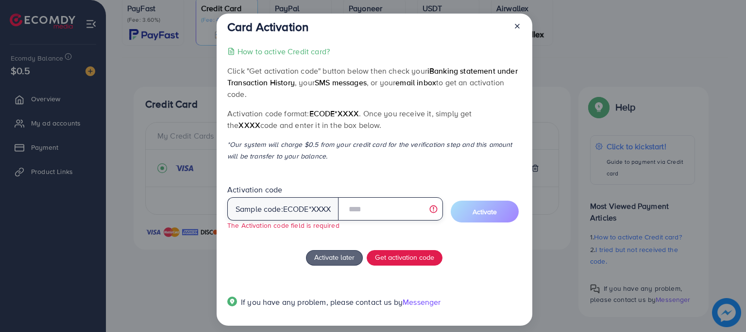
click at [374, 212] on input "text" at bounding box center [390, 209] width 104 height 23
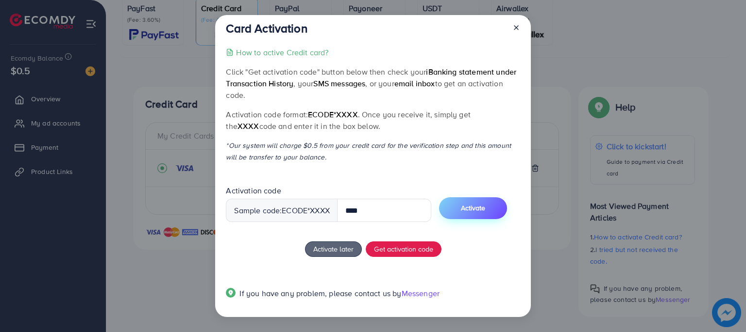
click at [467, 214] on button "Activate" at bounding box center [473, 209] width 68 height 22
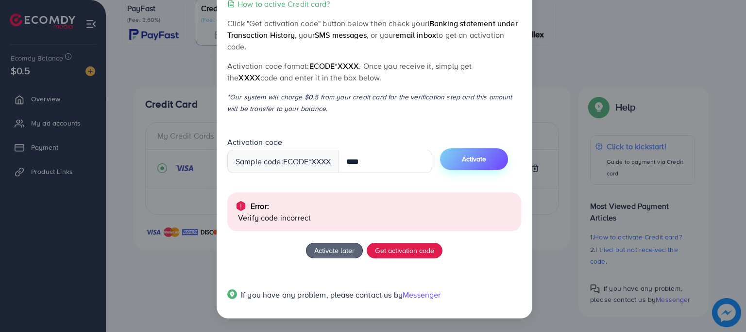
scroll to position [48, 0]
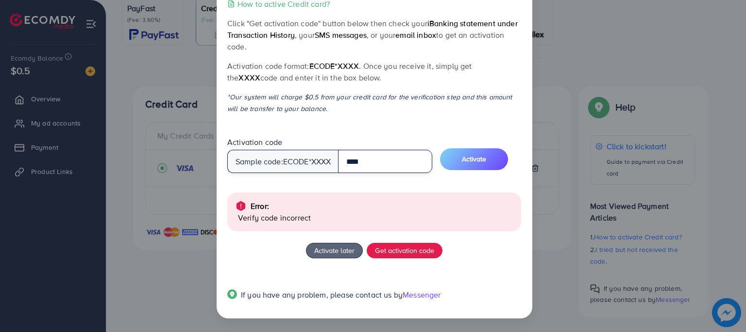
click at [406, 155] on input "****" at bounding box center [385, 161] width 94 height 23
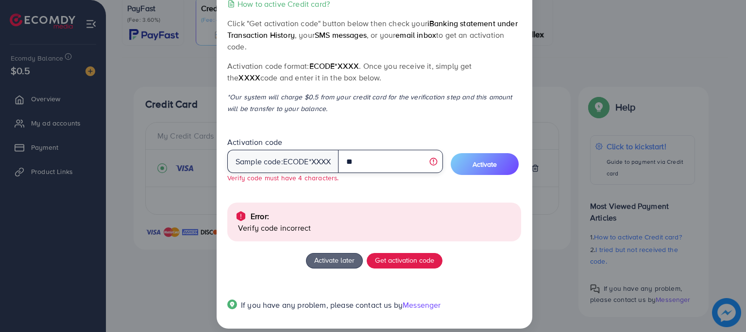
type input "*"
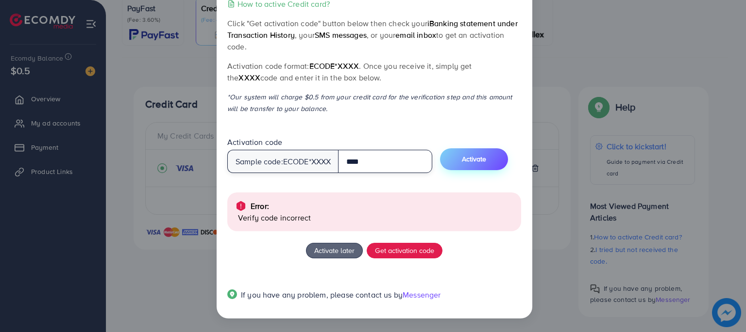
type input "****"
click at [470, 161] on span "Activate" at bounding box center [474, 159] width 24 height 10
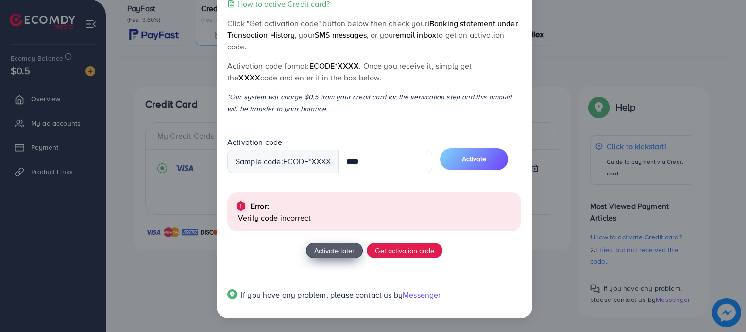
click at [329, 252] on span "Activate later" at bounding box center [334, 251] width 40 height 10
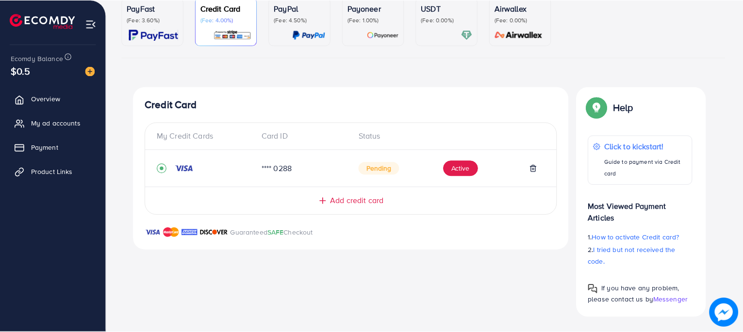
scroll to position [0, 0]
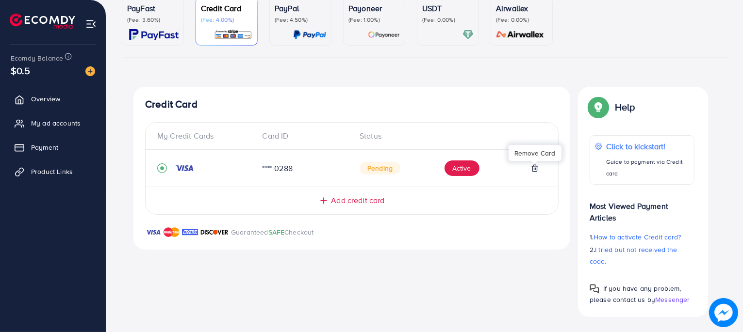
click at [535, 166] on icon at bounding box center [535, 169] width 8 height 8
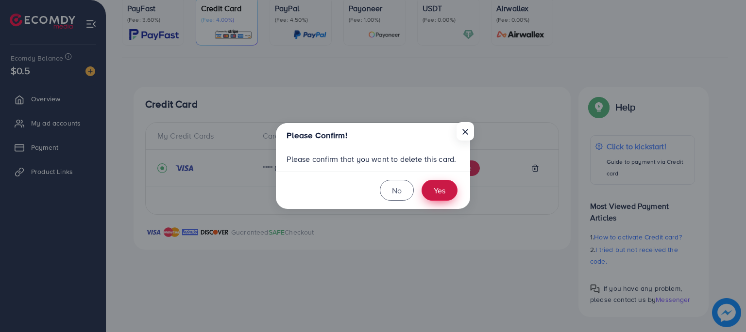
click at [445, 187] on button "Yes" at bounding box center [439, 190] width 36 height 21
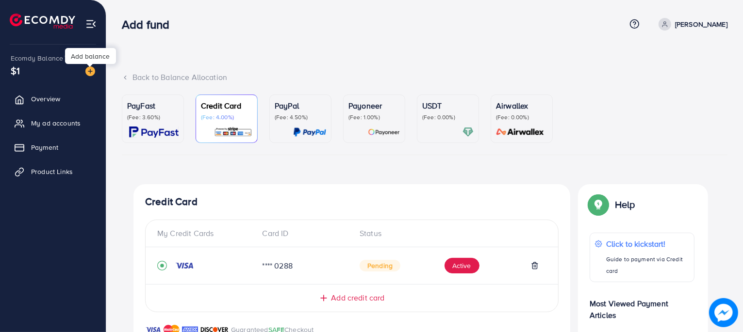
click at [90, 74] on img at bounding box center [90, 71] width 10 height 10
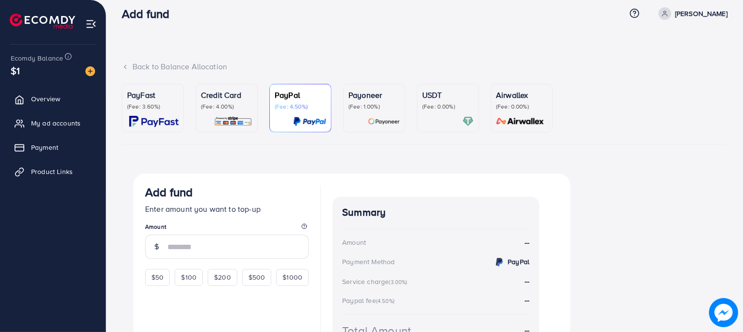
scroll to position [10, 0]
click at [201, 114] on div "Credit Card (Fee: 4.00%)" at bounding box center [226, 109] width 51 height 38
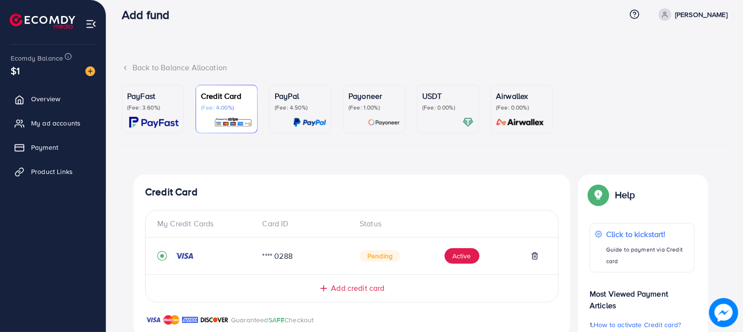
scroll to position [98, 0]
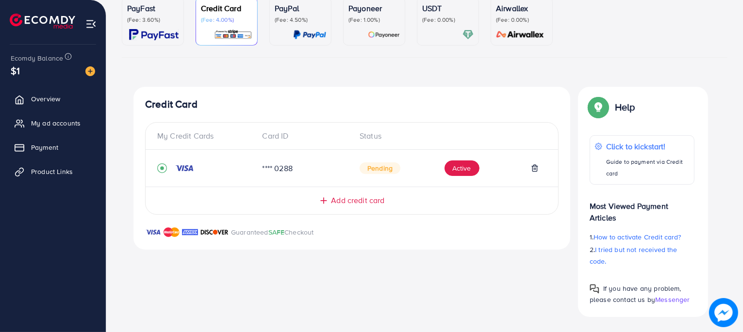
click at [276, 169] on div "**** 0288" at bounding box center [304, 168] width 98 height 11
click at [288, 169] on div "**** 0288" at bounding box center [304, 168] width 98 height 11
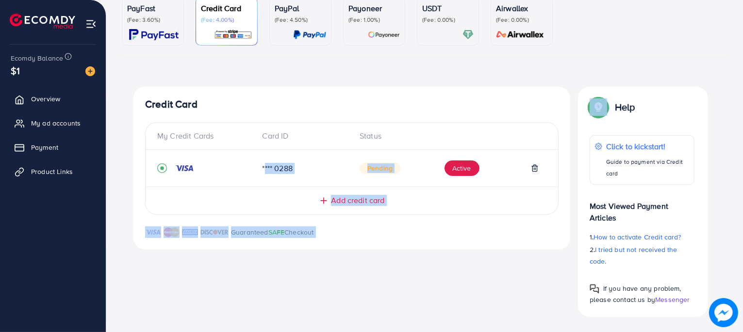
drag, startPoint x: 288, startPoint y: 169, endPoint x: 391, endPoint y: 319, distance: 181.5
click at [391, 319] on div "Back to Balance Allocation PayFast (Fee: 3.60%) Credit Card (Fee: 4.00%) PayPal…" at bounding box center [424, 117] width 637 height 431
drag, startPoint x: 389, startPoint y: 315, endPoint x: 348, endPoint y: 298, distance: 44.8
click at [348, 298] on div "Credit Card My Credit Cards Card ID Status **** 0288 Pending Active Add credit …" at bounding box center [351, 202] width 437 height 230
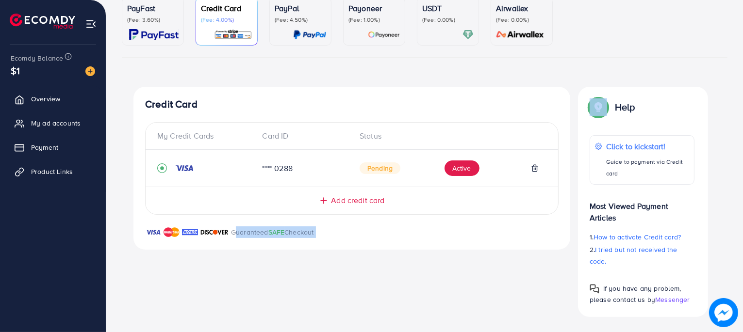
click at [348, 298] on div "Credit Card My Credit Cards Card ID Status **** 0288 Pending Active Add credit …" at bounding box center [351, 202] width 437 height 230
click at [532, 169] on icon at bounding box center [534, 169] width 4 height 6
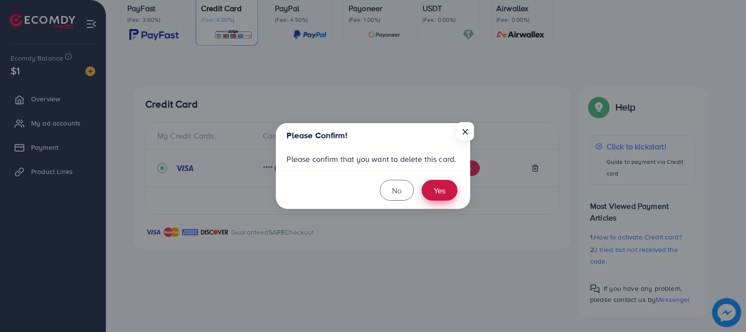
click at [447, 185] on button "Yes" at bounding box center [439, 190] width 36 height 21
